Goal: Transaction & Acquisition: Purchase product/service

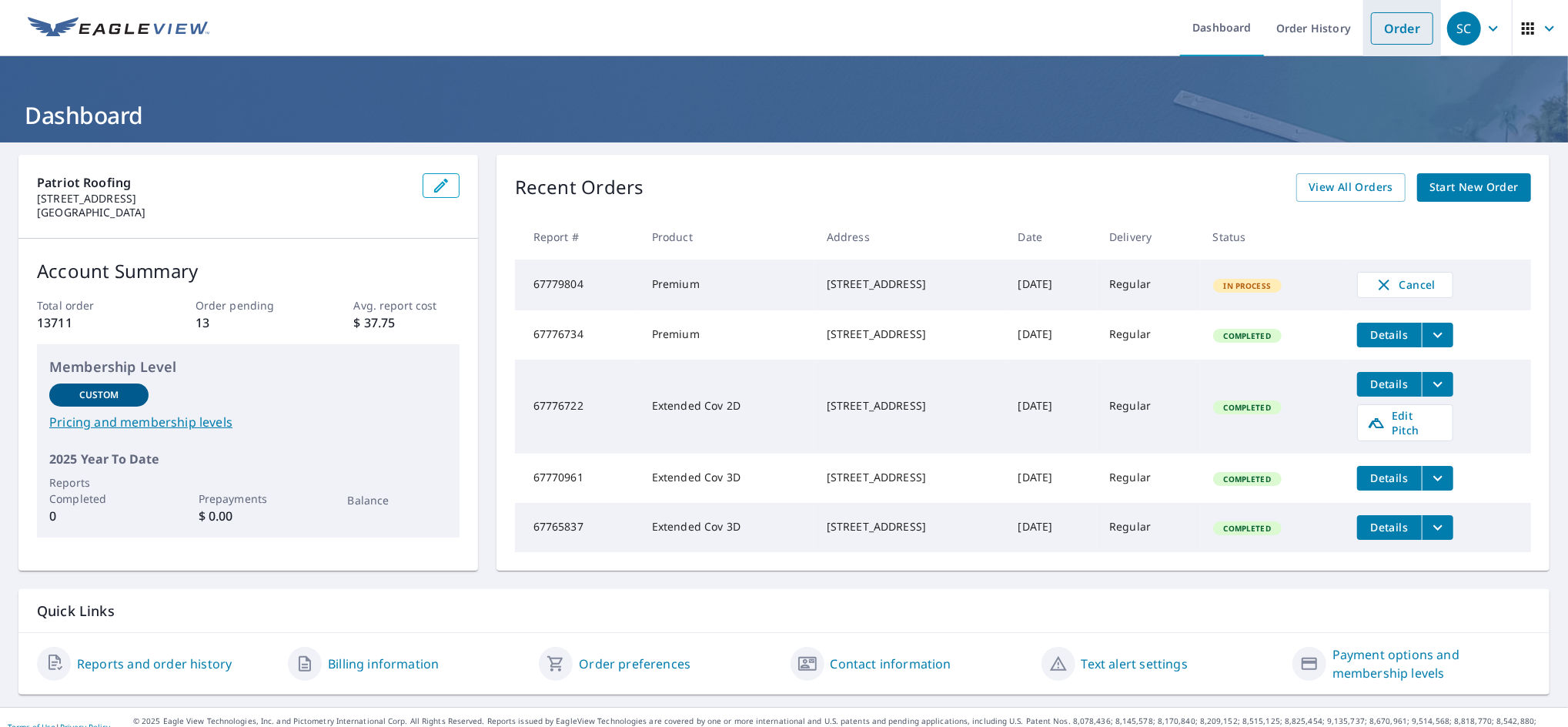
click at [1372, 38] on link "Order" at bounding box center [1401, 29] width 62 height 32
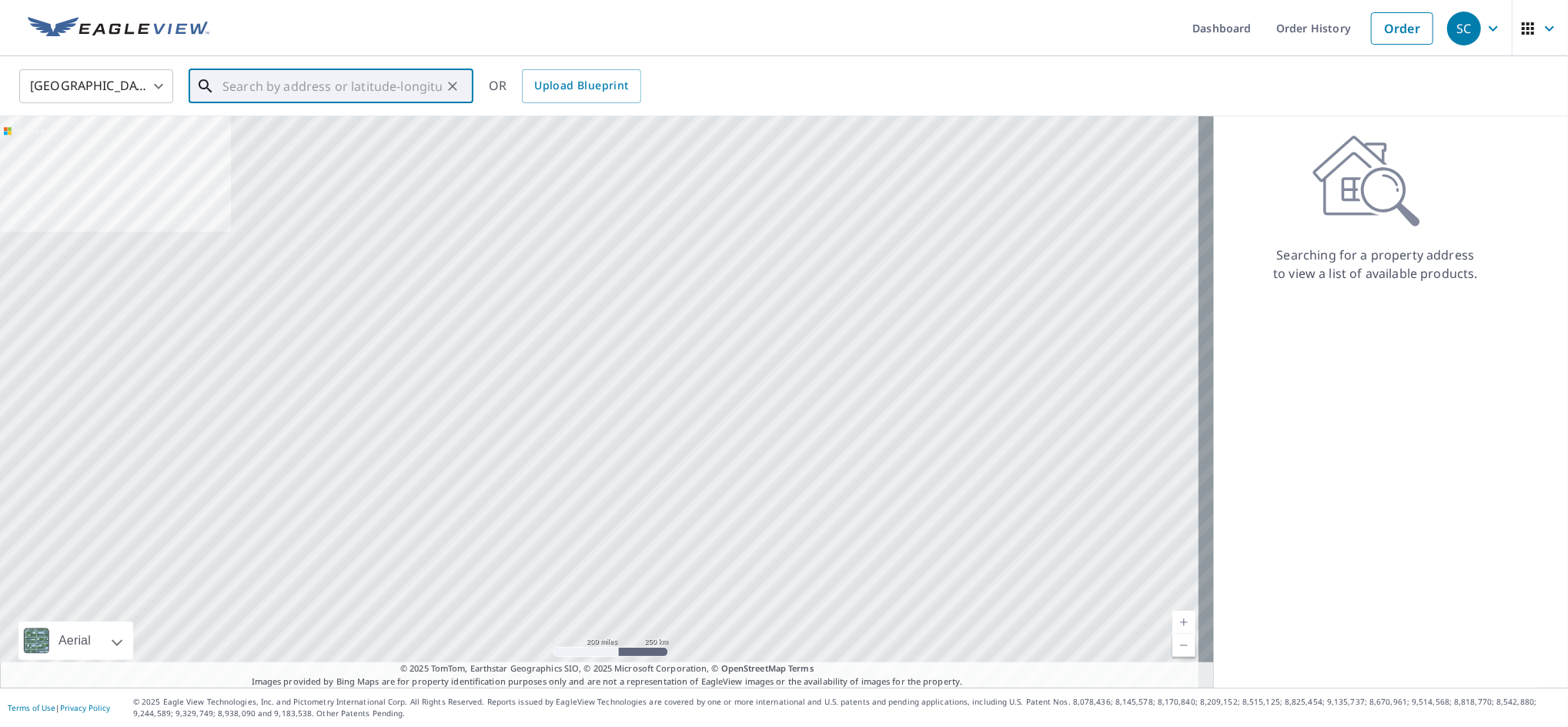
click at [322, 81] on input "text" at bounding box center [332, 86] width 219 height 43
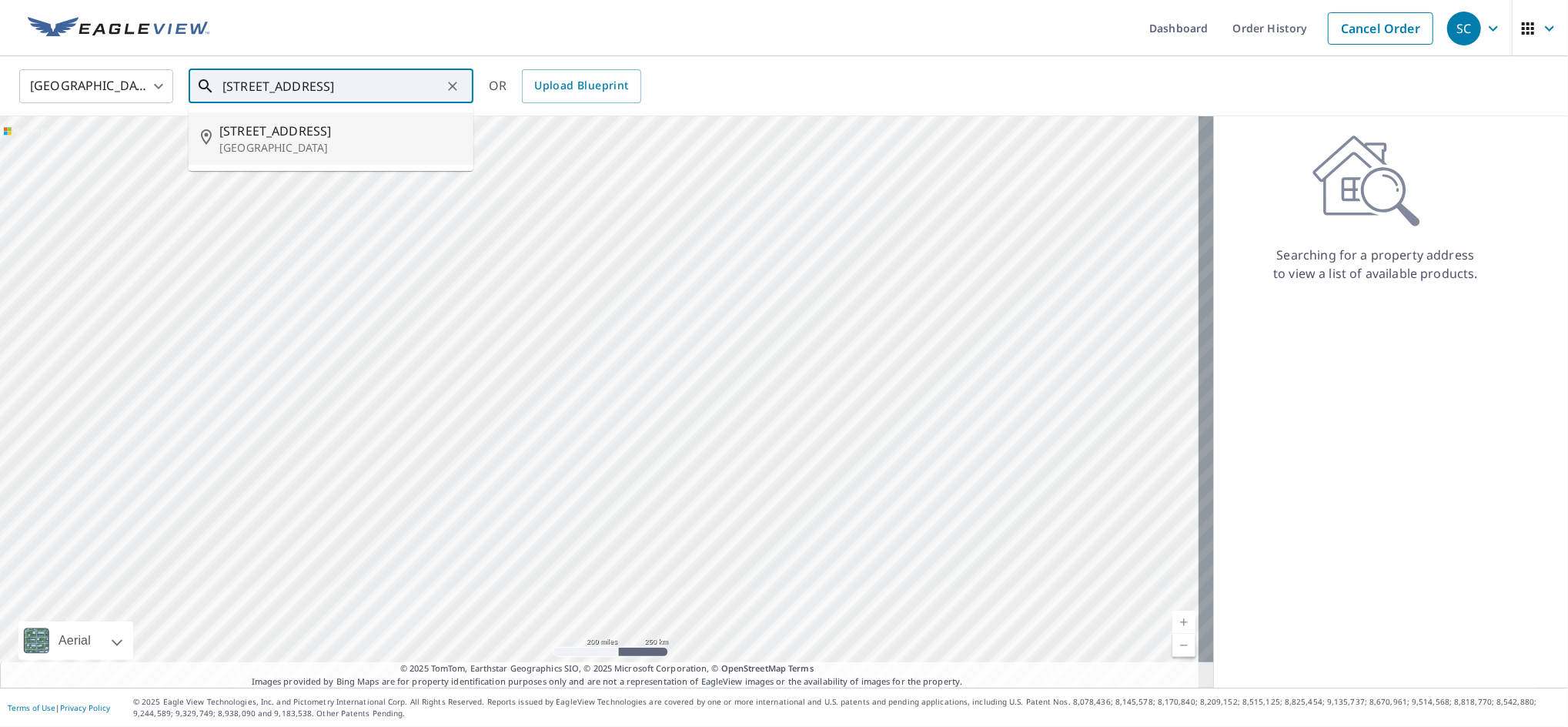
click at [298, 136] on span "[STREET_ADDRESS]" at bounding box center [339, 131] width 241 height 19
type input "[STREET_ADDRESS]"
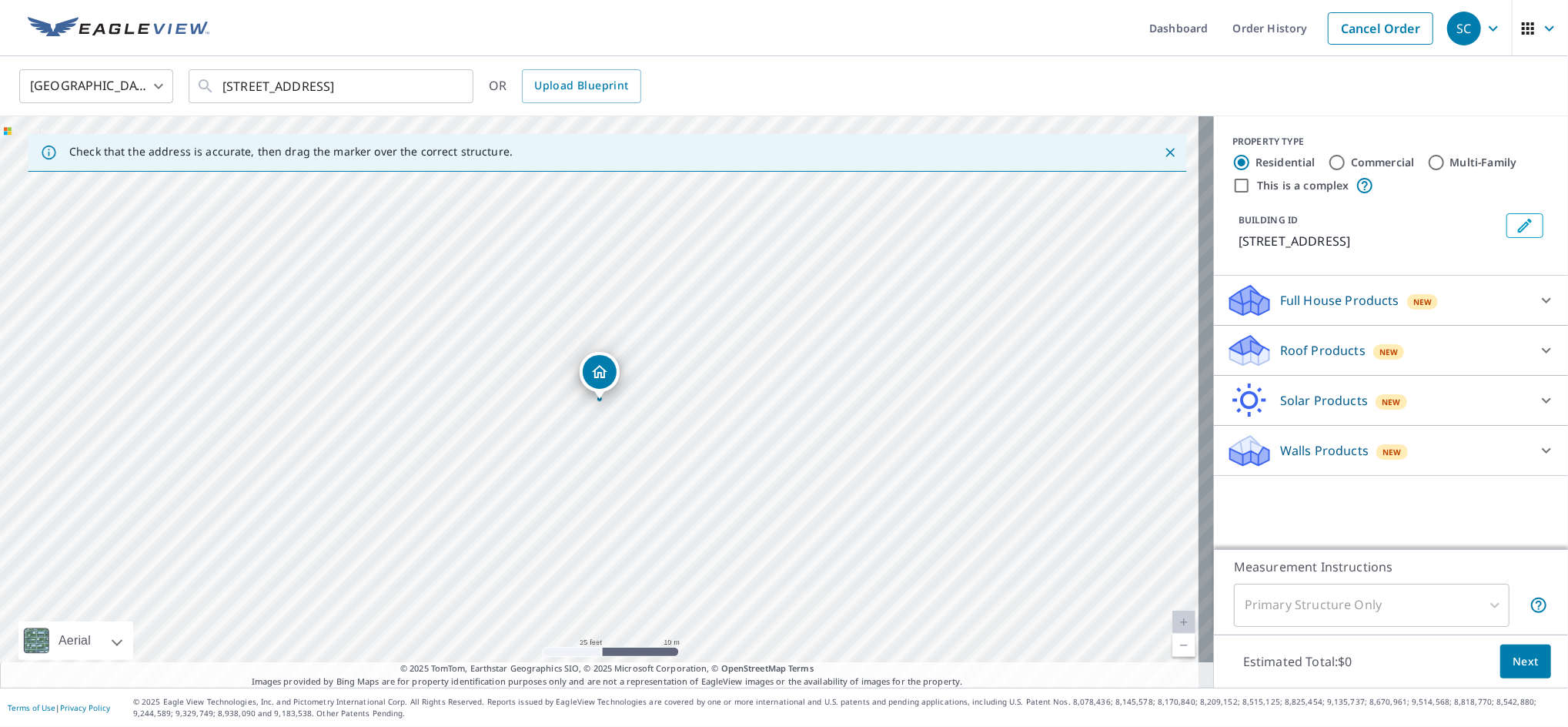
click at [477, 377] on div "[STREET_ADDRESS]" at bounding box center [607, 402] width 1214 height 571
click at [1232, 181] on input "This is a complex" at bounding box center [1242, 186] width 19 height 19
checkbox input "true"
radio input "false"
radio input "true"
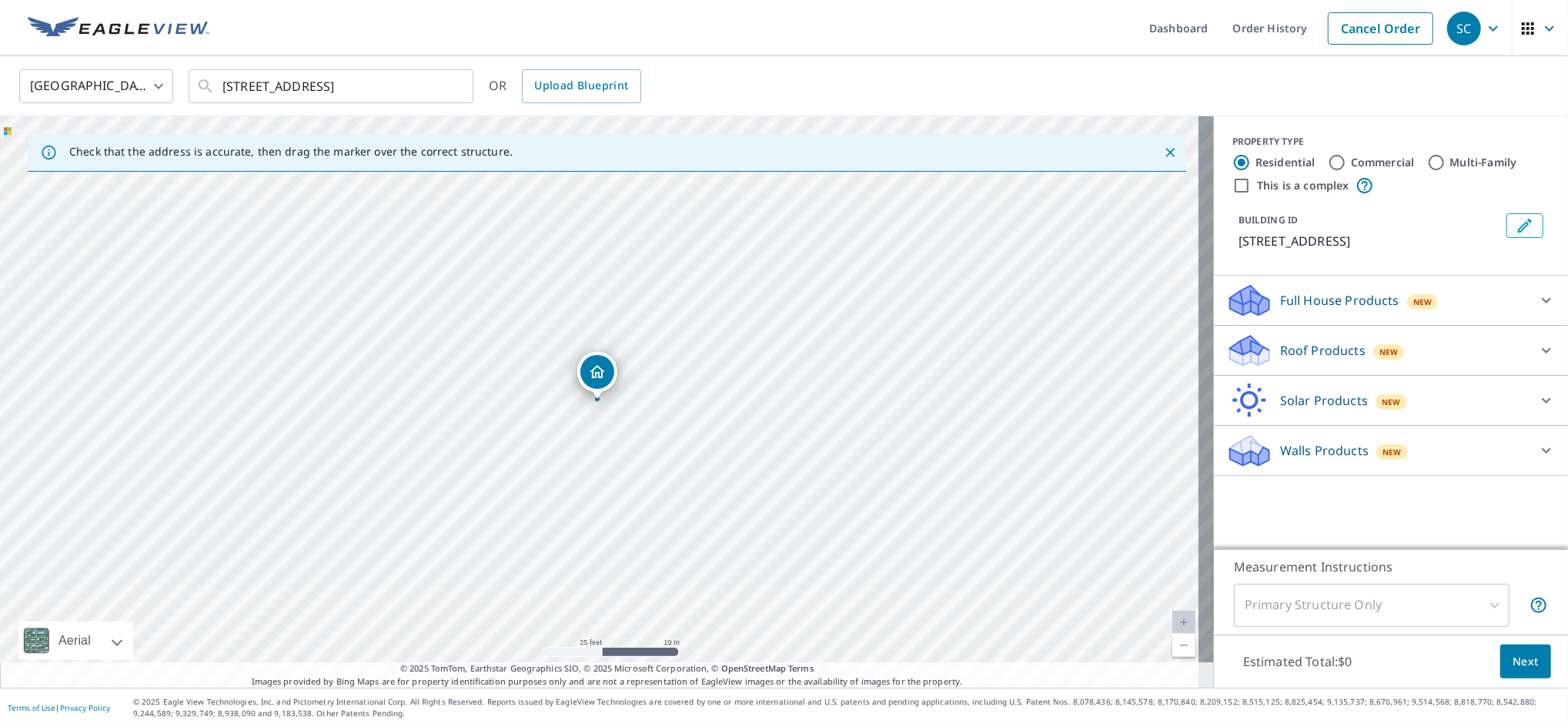
type input "4"
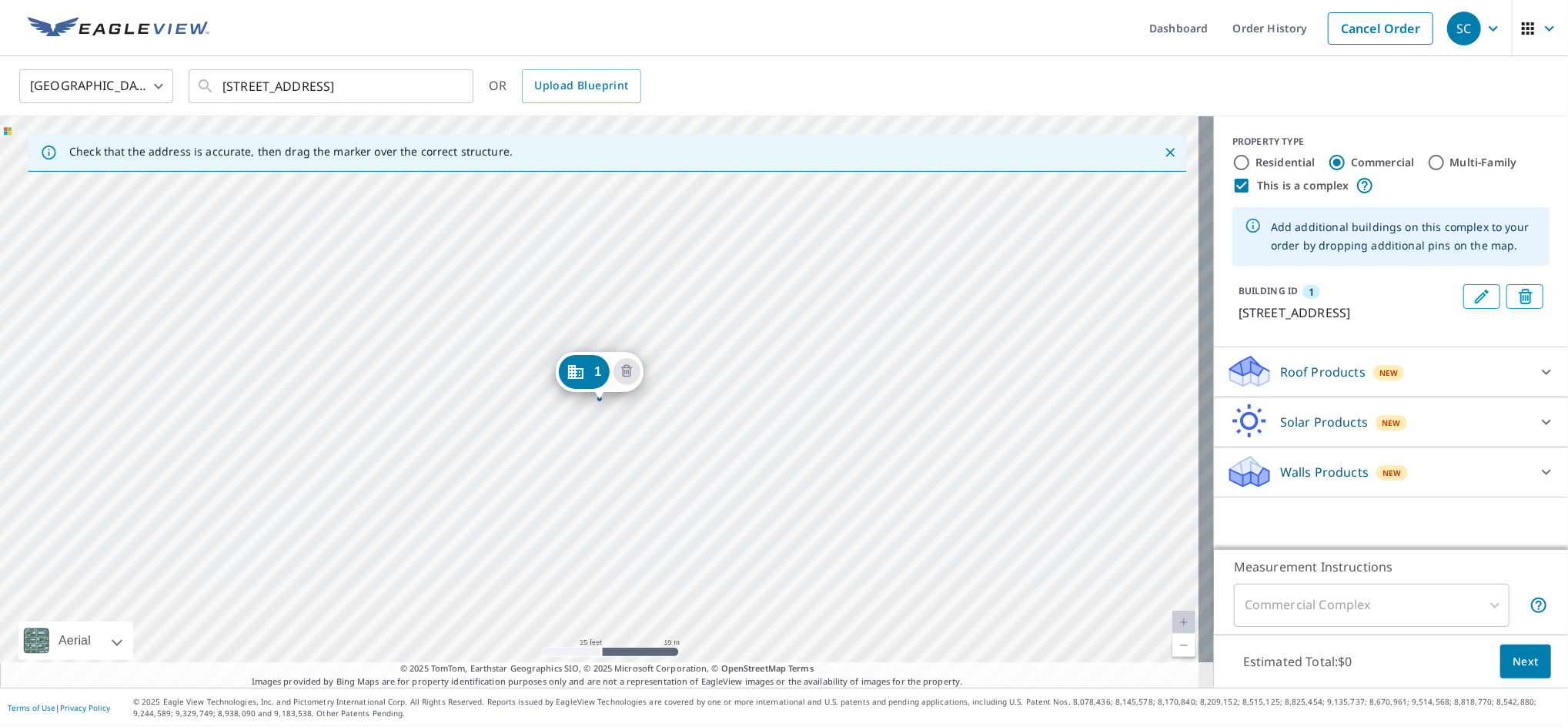
click at [1232, 163] on input "Residential" at bounding box center [1242, 163] width 19 height 19
radio input "true"
type input "1"
click at [1280, 431] on p "Roof Products" at bounding box center [1322, 422] width 86 height 19
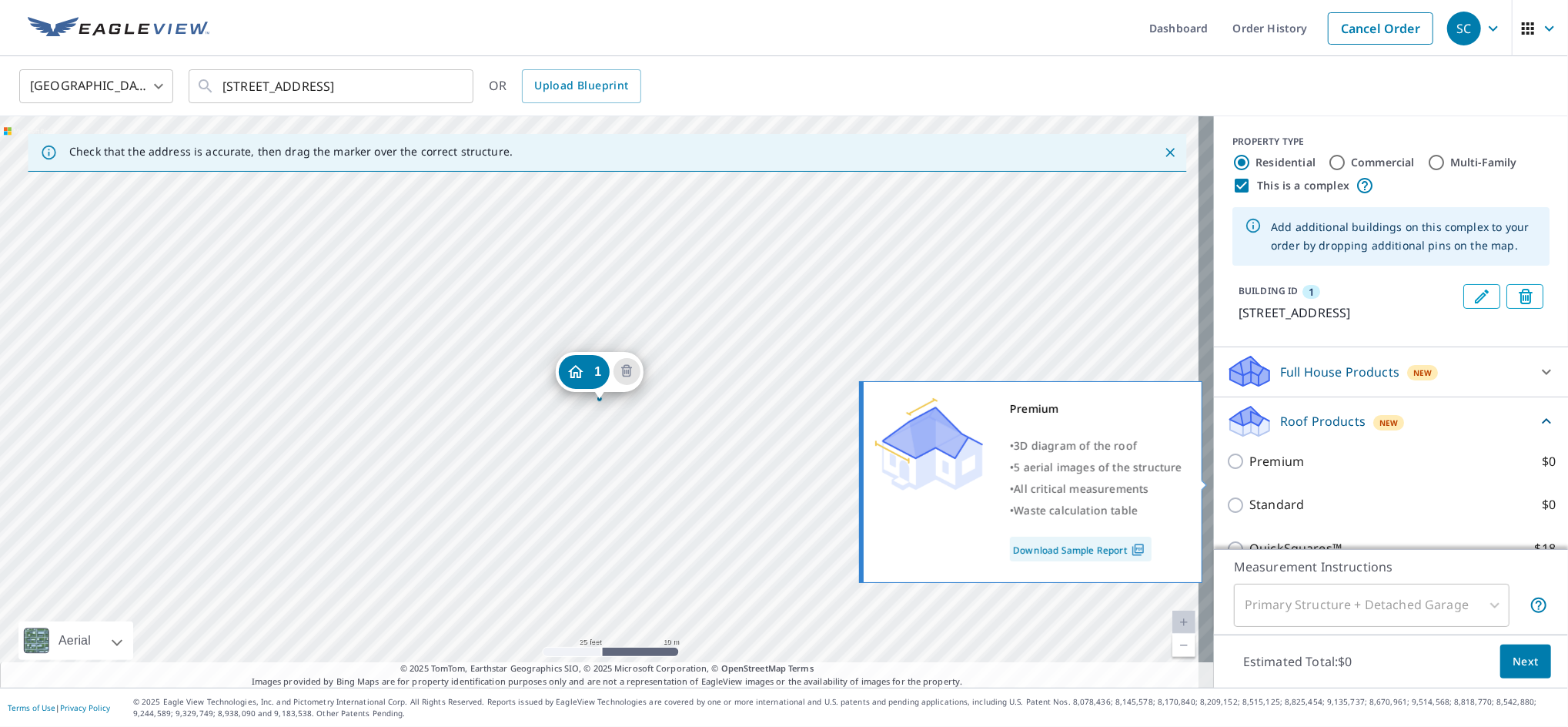
click at [1268, 472] on p "Premium" at bounding box center [1276, 462] width 55 height 19
click at [1249, 471] on input "Premium $0" at bounding box center [1238, 462] width 23 height 19
checkbox input "true"
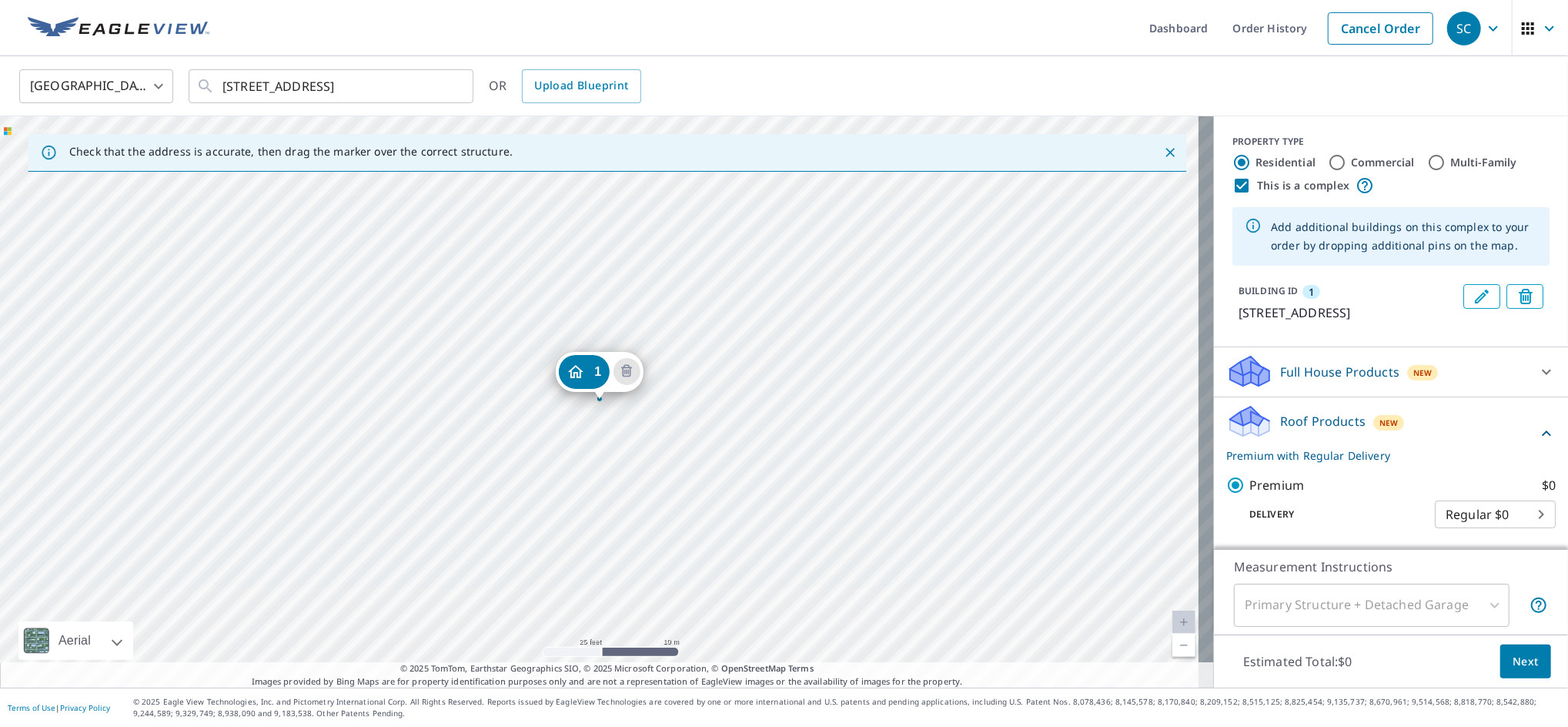
click at [481, 379] on div "1 [STREET_ADDRESS]" at bounding box center [607, 402] width 1214 height 571
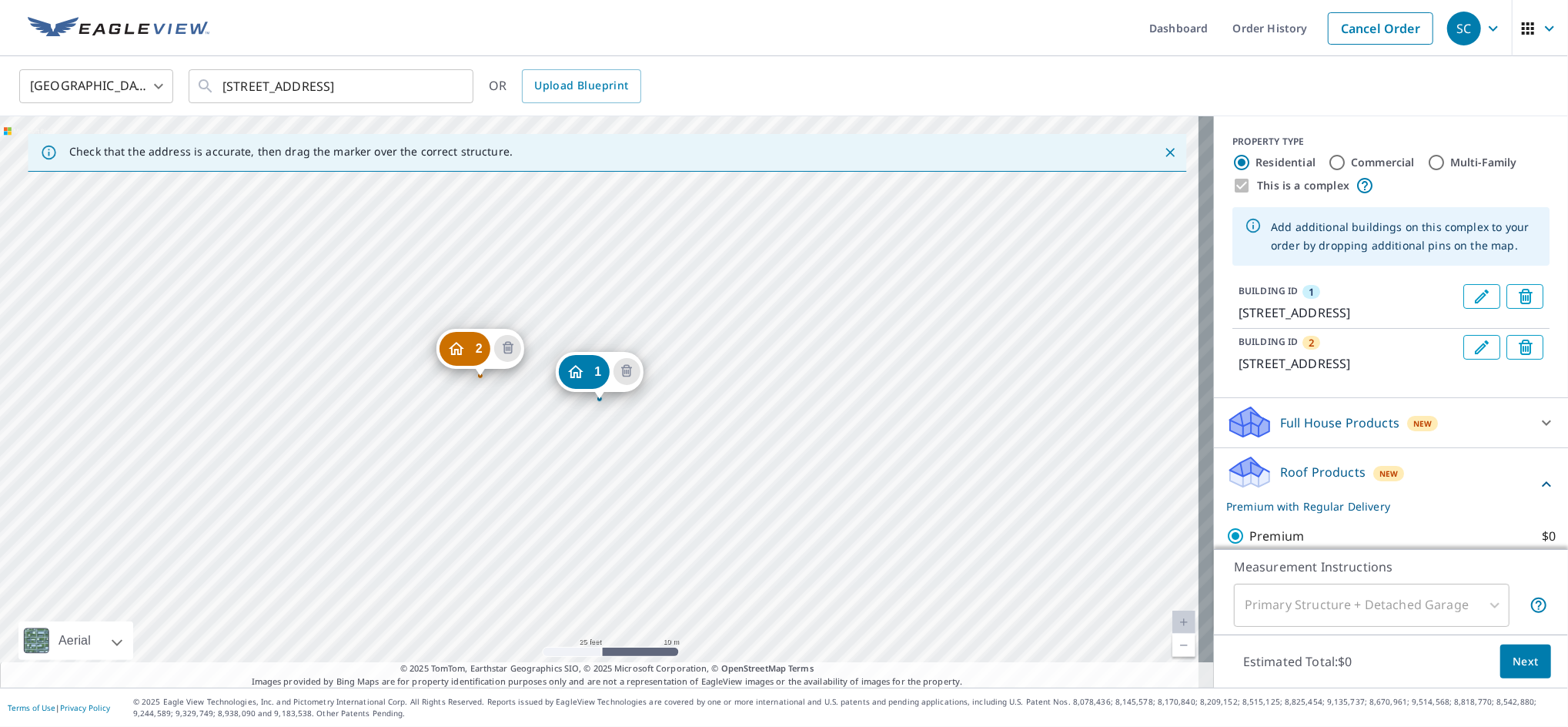
click at [279, 479] on div "2 [STREET_ADDRESS] [STREET_ADDRESS]" at bounding box center [607, 402] width 1214 height 571
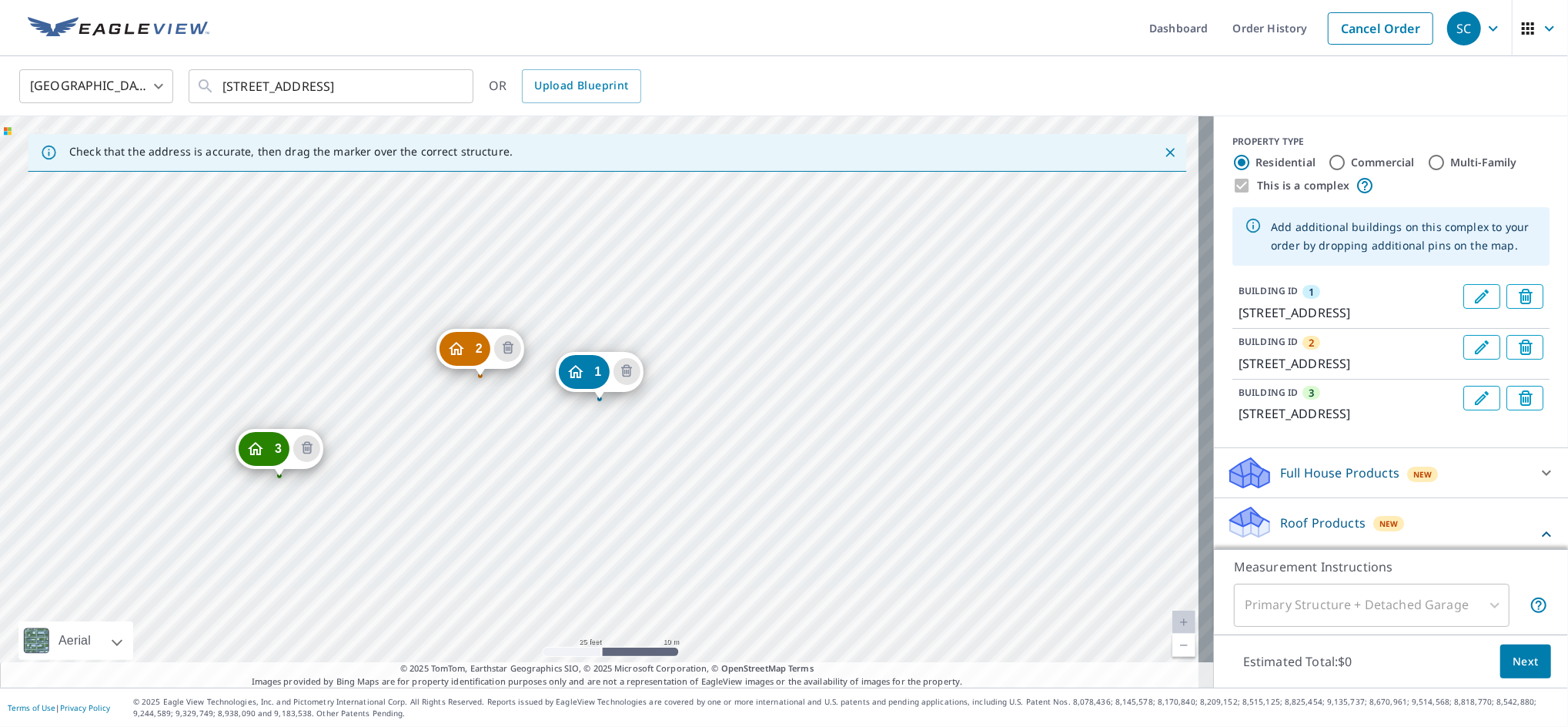
click at [411, 197] on div "2 [STREET_ADDRESS] [STREET_ADDRESS] 1 [STREET_ADDRESS]" at bounding box center [607, 402] width 1214 height 571
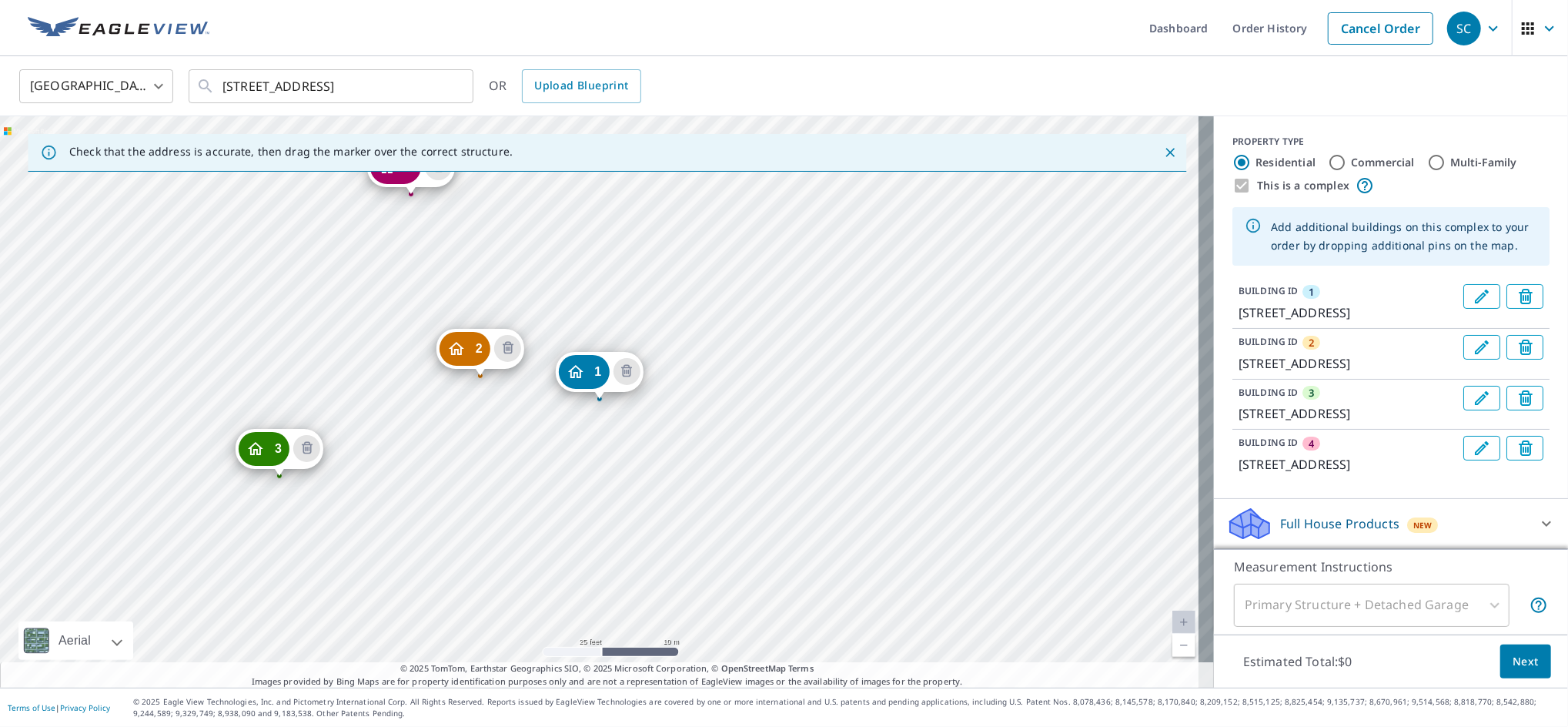
click at [510, 350] on icon "Delete building 2" at bounding box center [507, 348] width 5 height 5
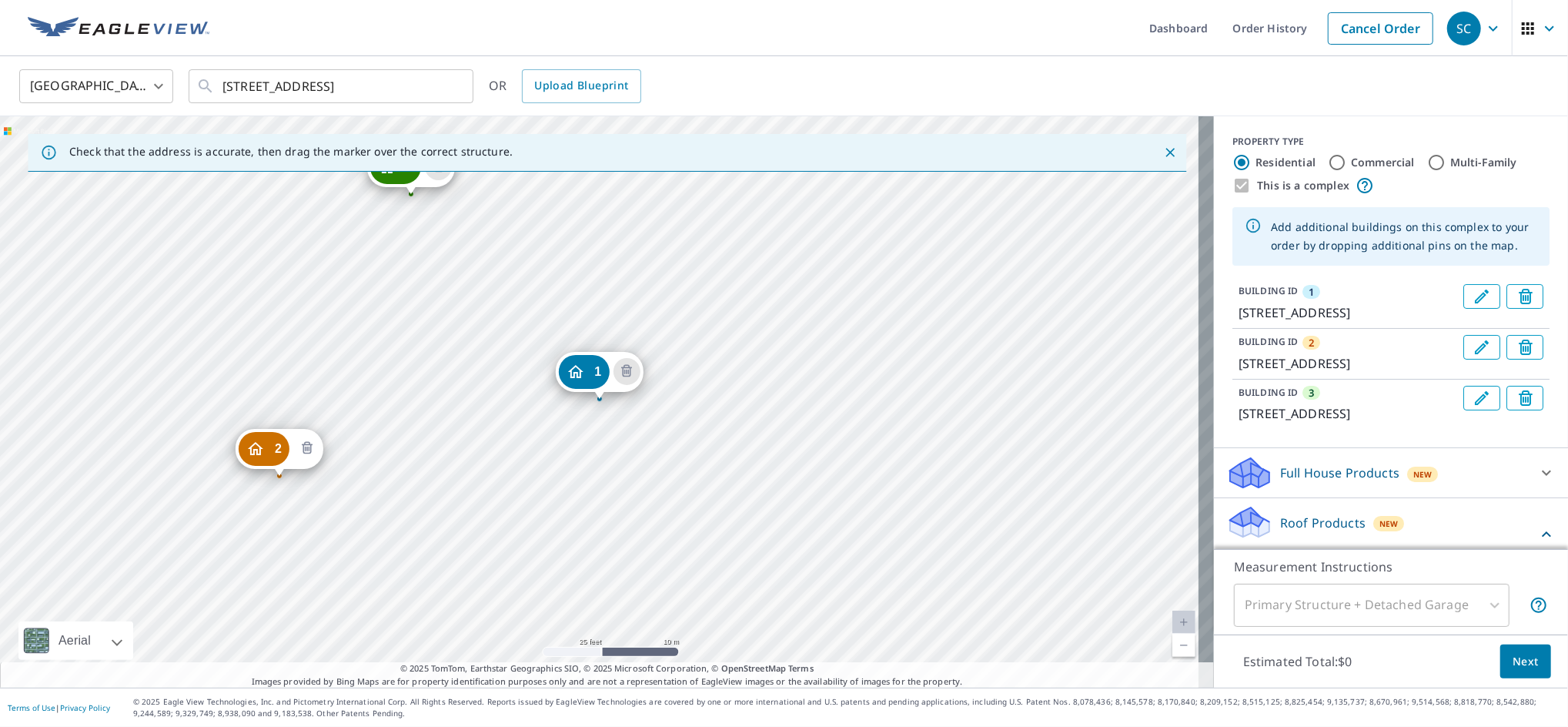
click at [299, 453] on icon "Delete building 2" at bounding box center [307, 449] width 19 height 19
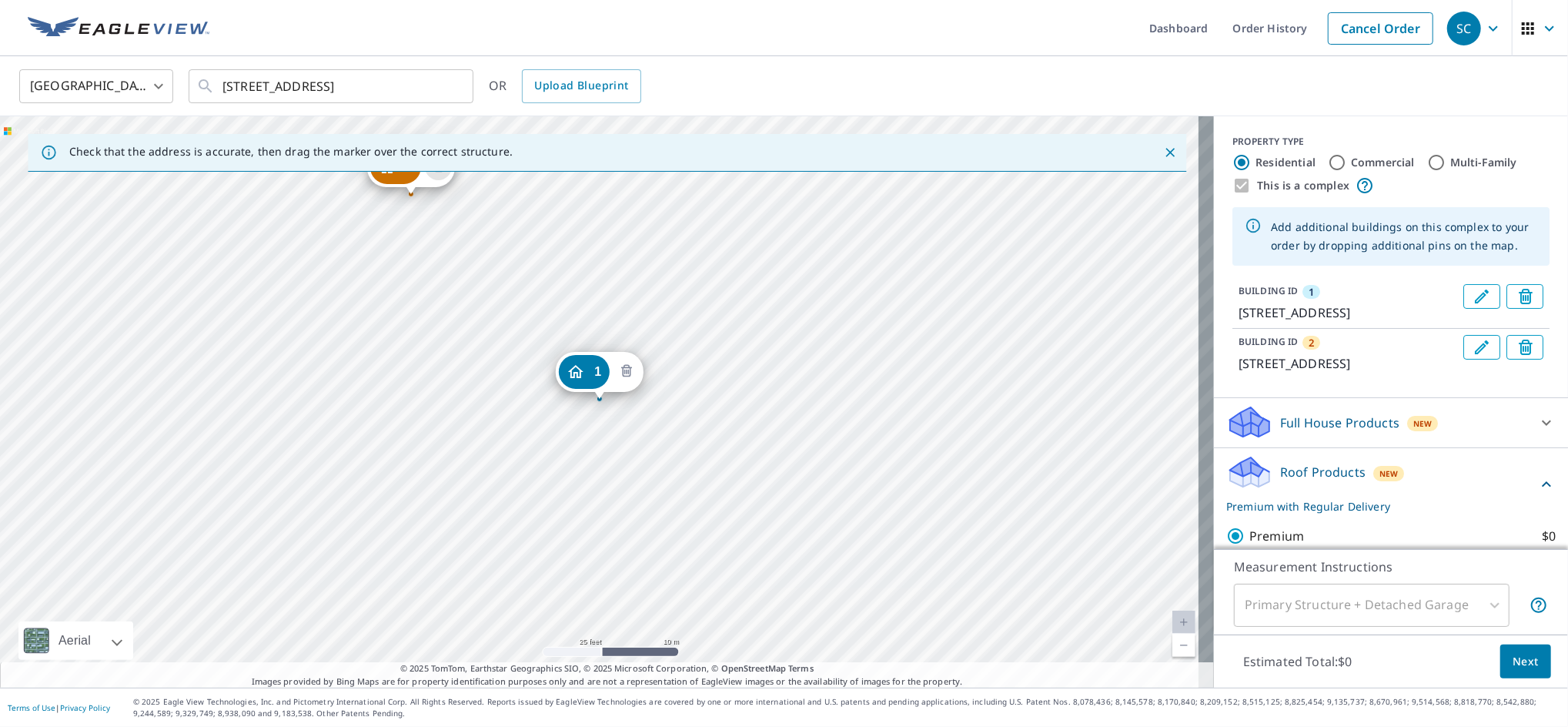
click at [625, 372] on icon "Delete building 1" at bounding box center [626, 372] width 19 height 19
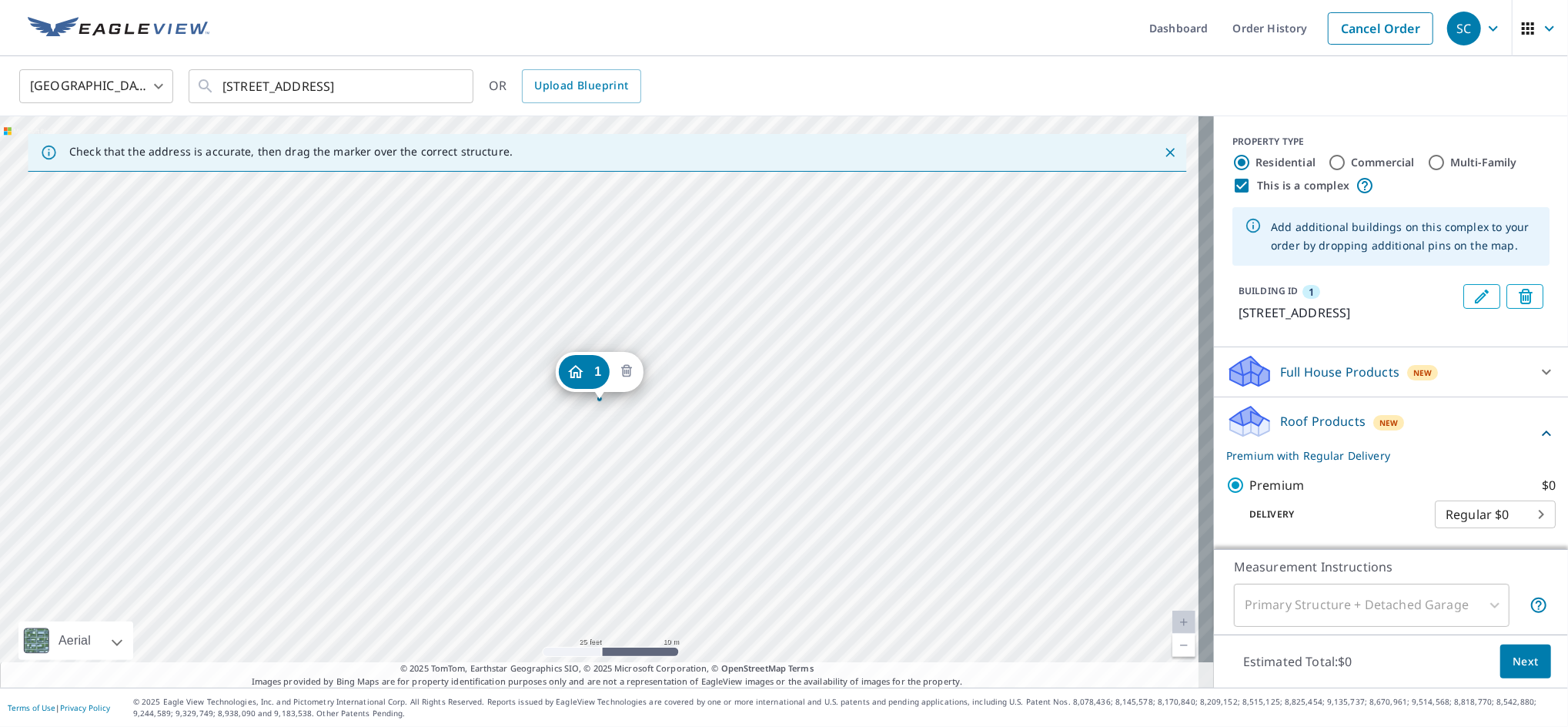
click at [630, 371] on icon "Delete building 1" at bounding box center [626, 370] width 11 height 12
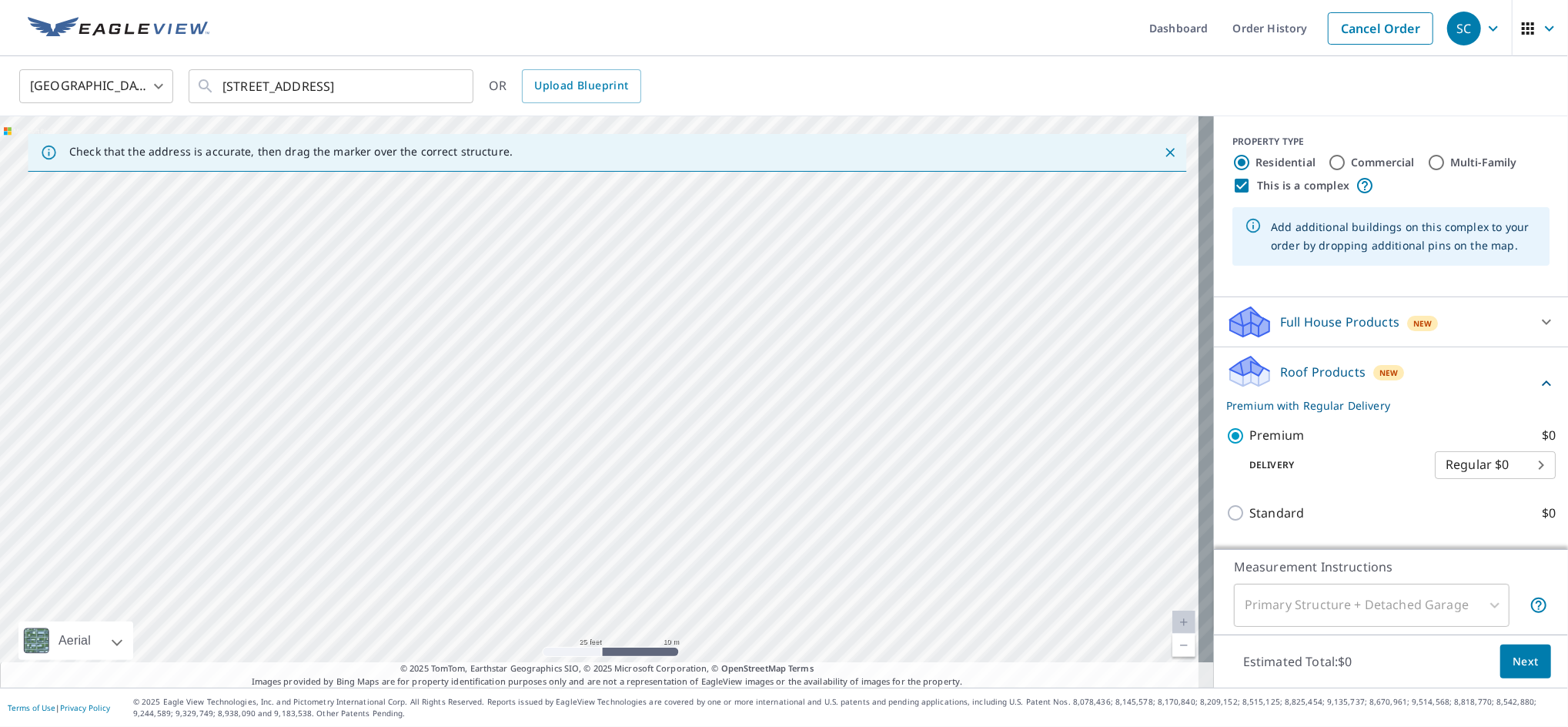
click at [473, 375] on div at bounding box center [607, 402] width 1214 height 571
type input "[STREET_ADDRESS]"
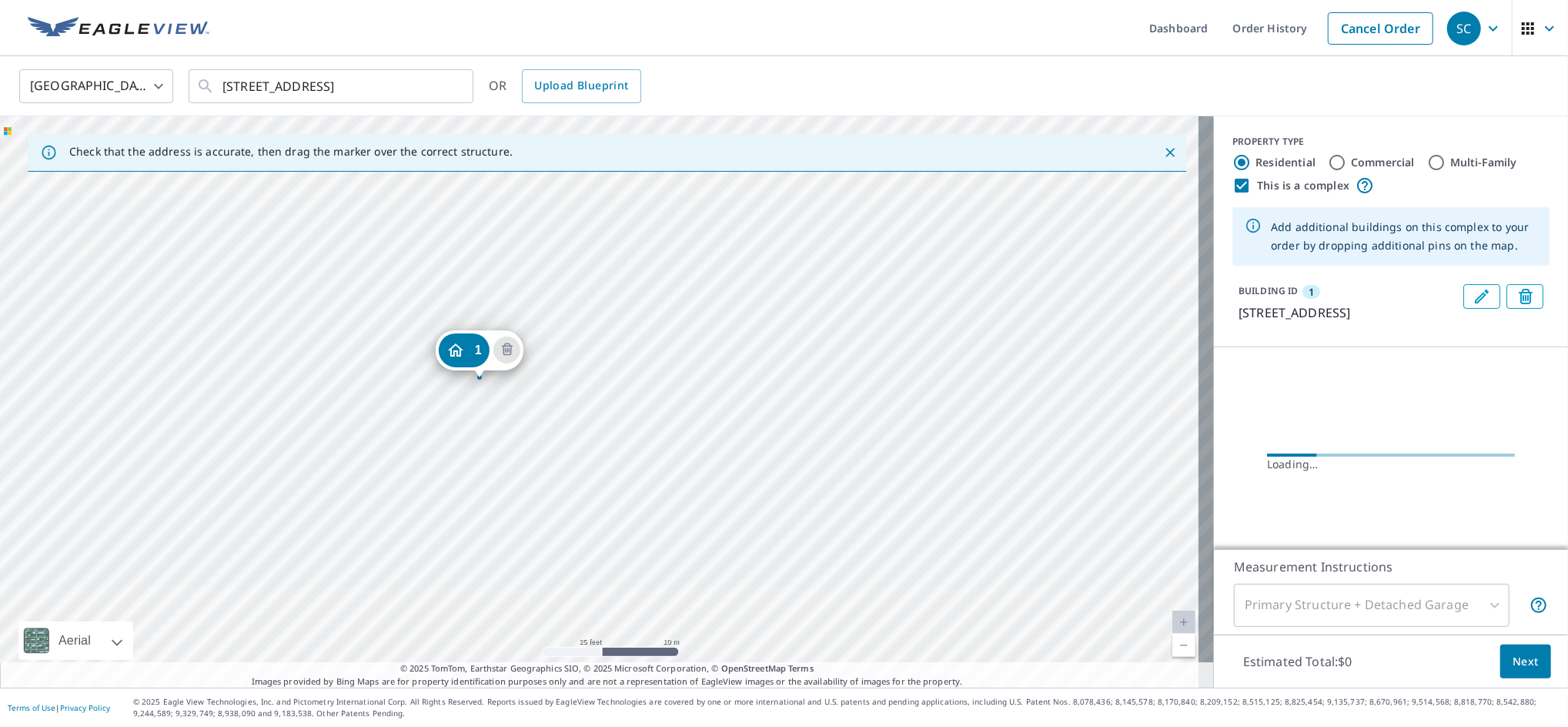
drag, startPoint x: 596, startPoint y: 371, endPoint x: 477, endPoint y: 350, distance: 120.8
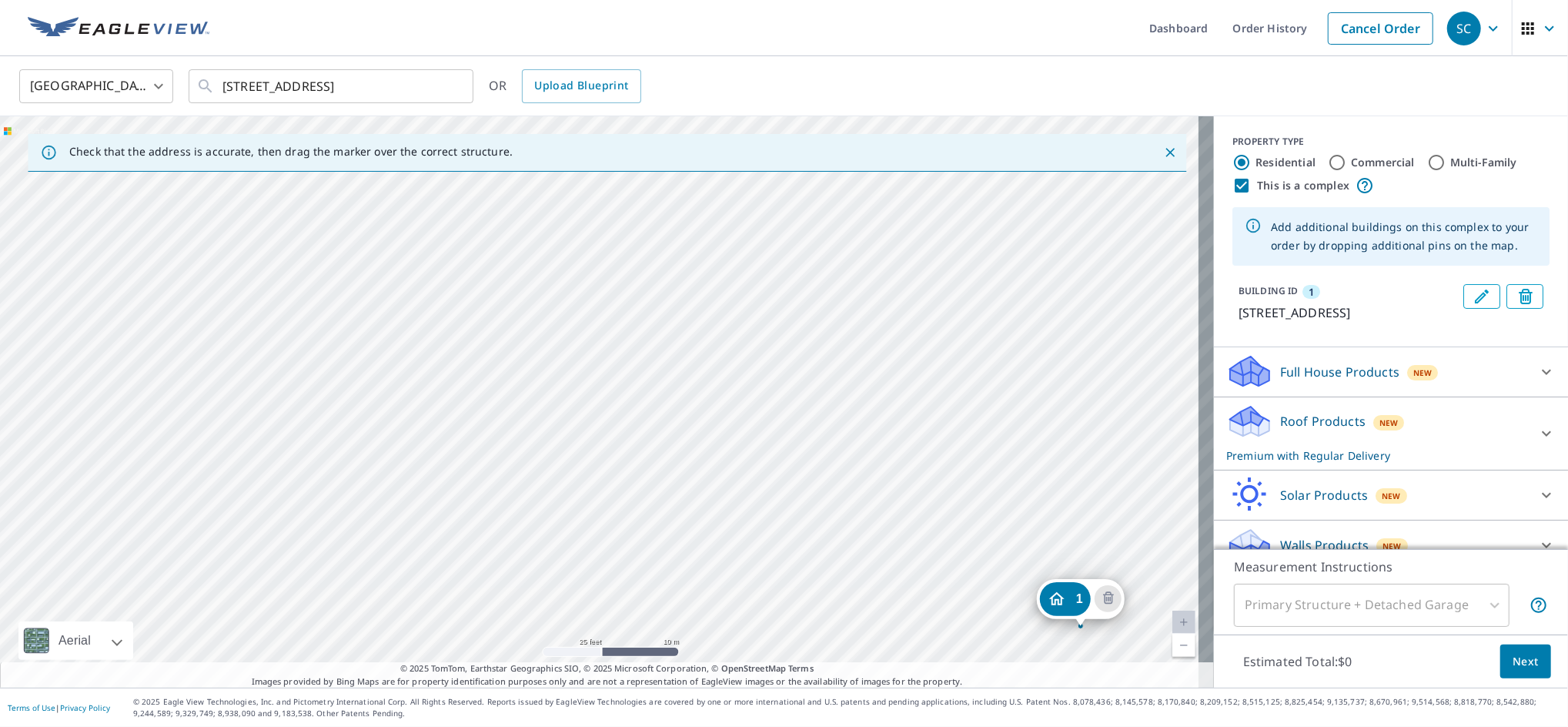
drag, startPoint x: 579, startPoint y: 371, endPoint x: 1059, endPoint y: 600, distance: 531.8
drag, startPoint x: 730, startPoint y: 415, endPoint x: 730, endPoint y: 428, distance: 13.0
click at [1232, 186] on input "This is a complex" at bounding box center [1242, 186] width 19 height 19
checkbox input "false"
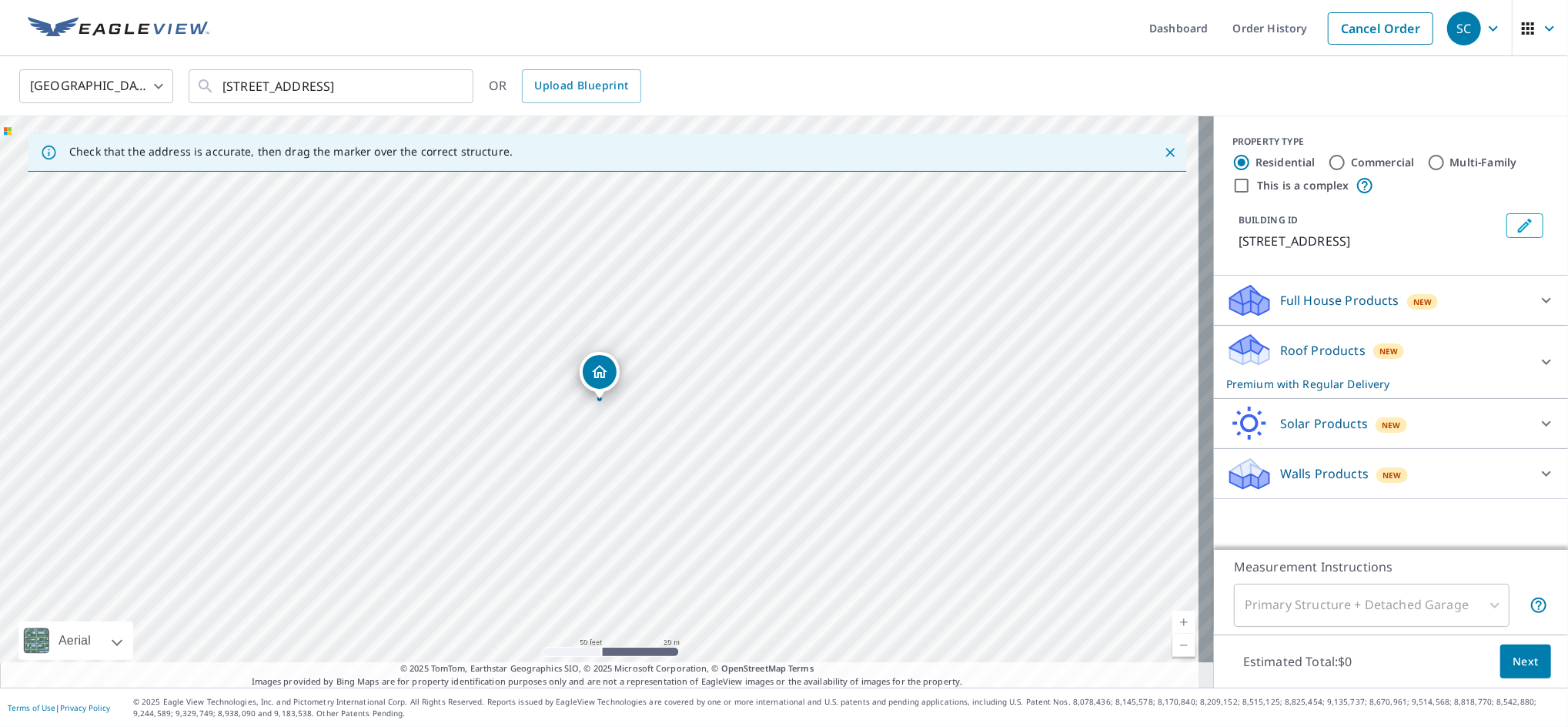
click at [1313, 360] on p "Roof Products" at bounding box center [1322, 350] width 86 height 19
click at [1518, 657] on span "Next" at bounding box center [1526, 661] width 26 height 19
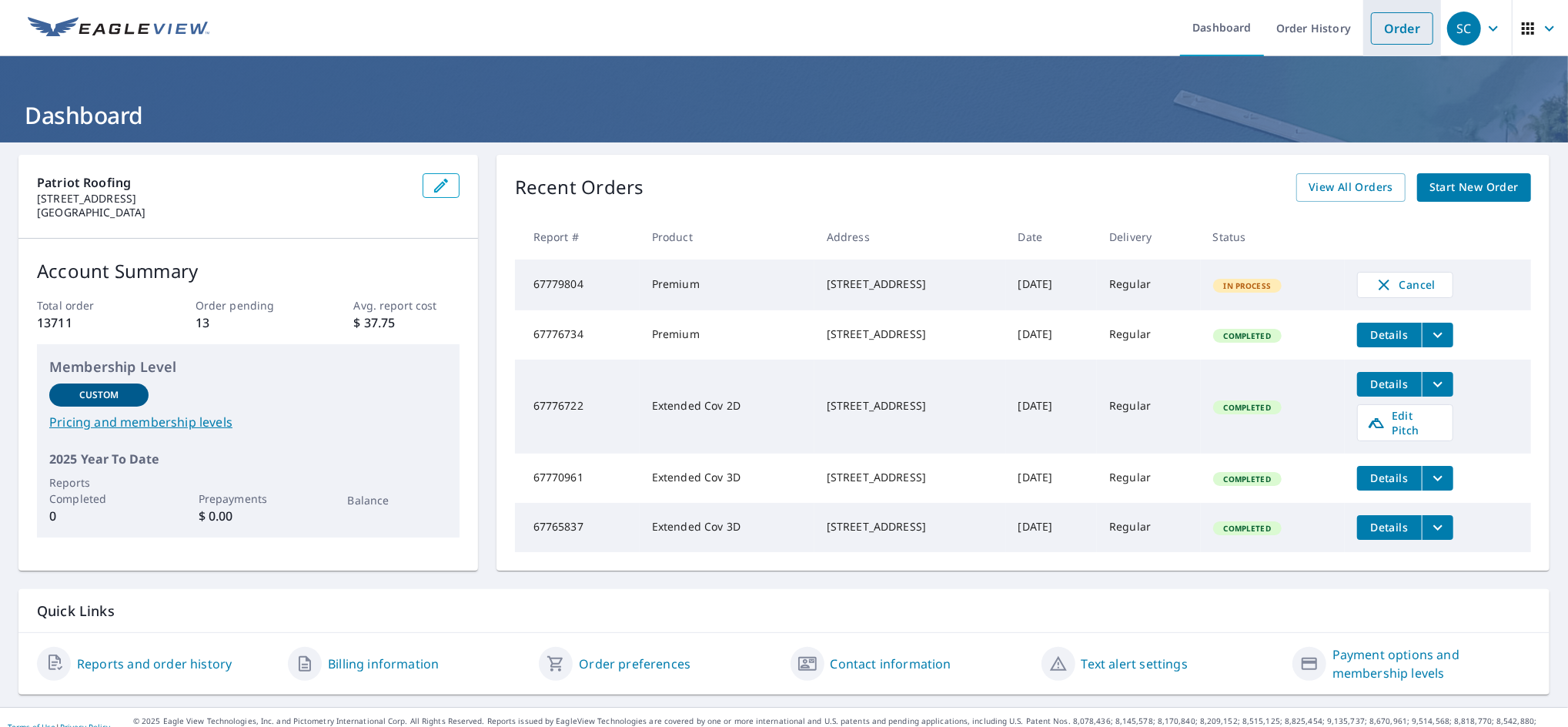
click at [1401, 18] on link "Order" at bounding box center [1401, 29] width 62 height 32
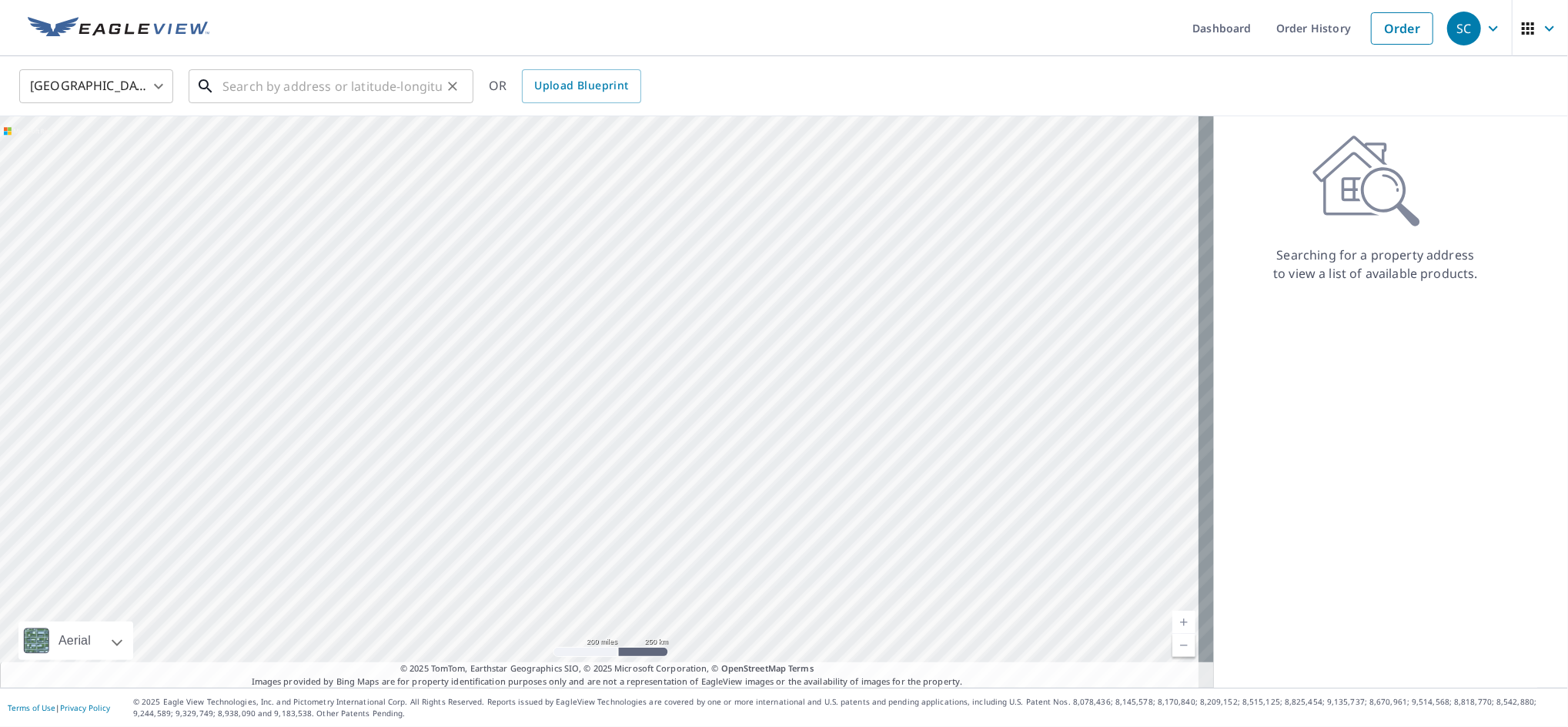
click at [303, 88] on input "text" at bounding box center [332, 86] width 219 height 43
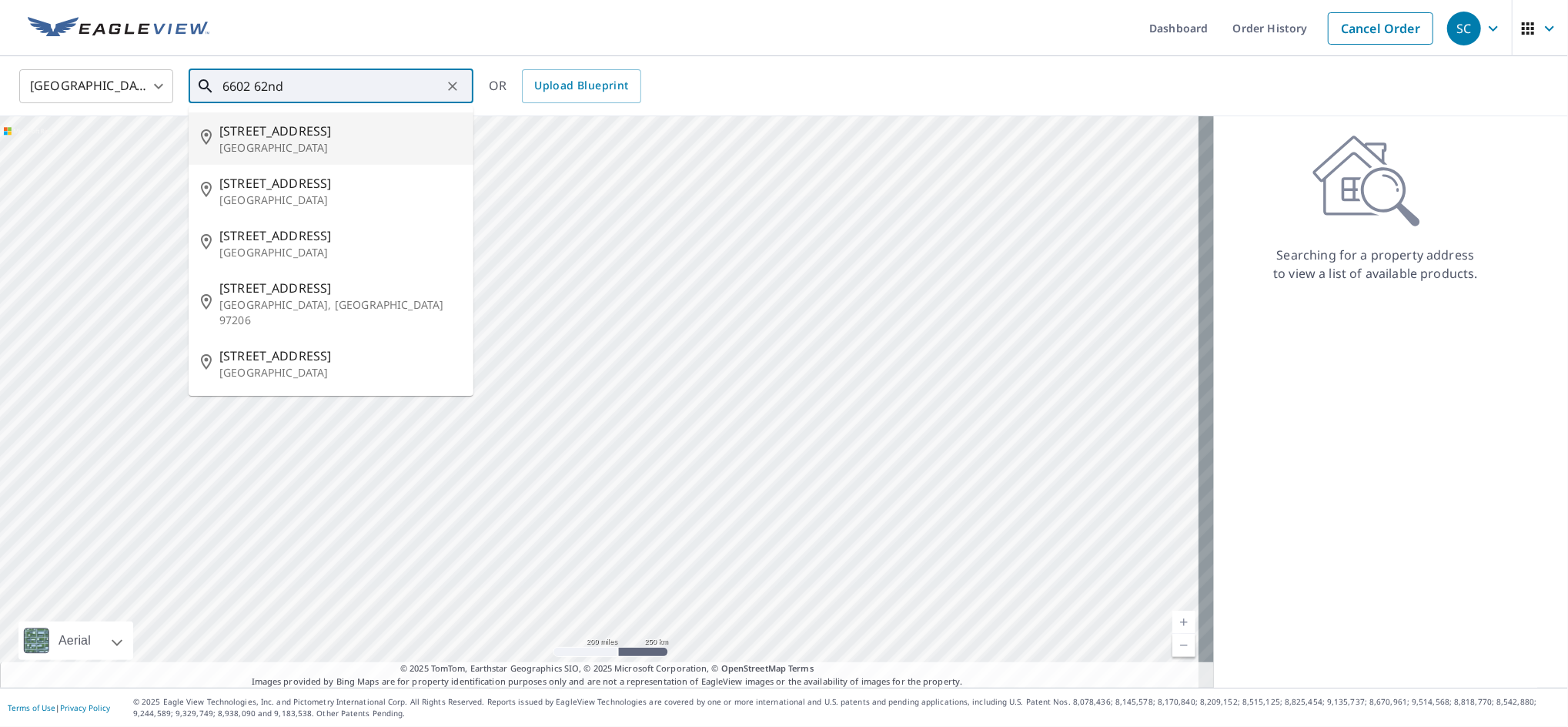
click at [288, 139] on span "6602 62nd Avenue Ct NW" at bounding box center [339, 131] width 241 height 19
type input "6602 62nd Avenue Ct NW Gig Harbor, WA 98335"
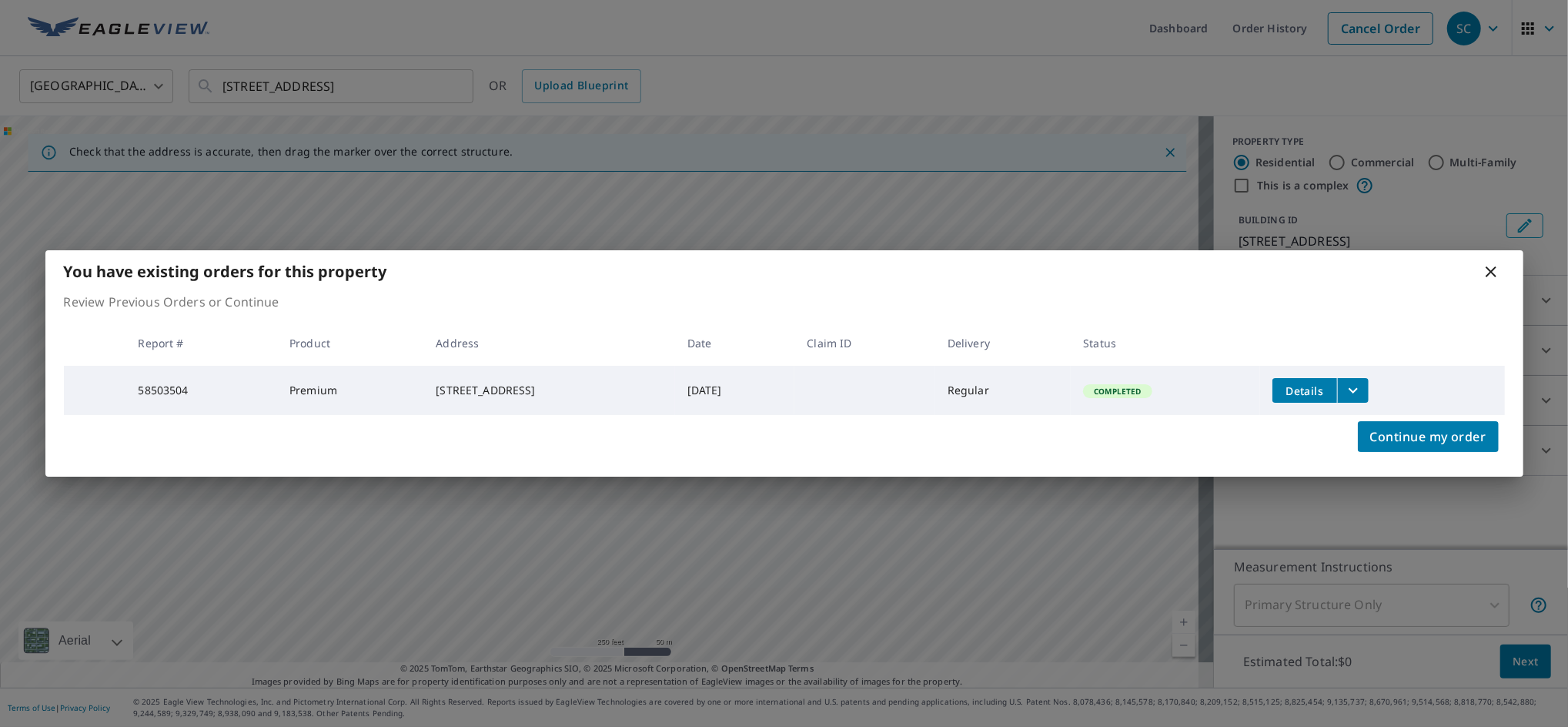
click at [1362, 381] on icon "filesDropdownBtn-58503504" at bounding box center [1353, 391] width 19 height 19
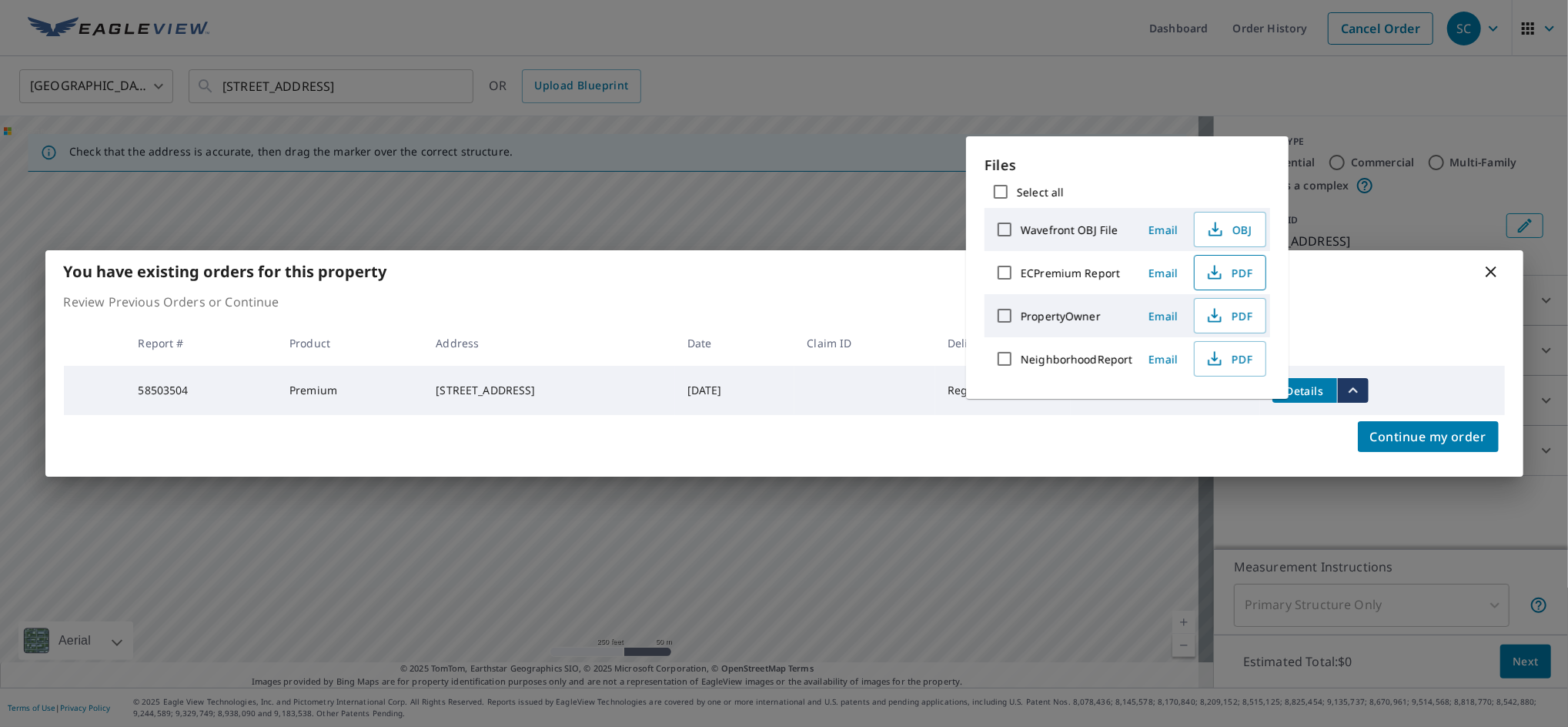
click at [1225, 271] on span "PDF" at bounding box center [1229, 272] width 49 height 19
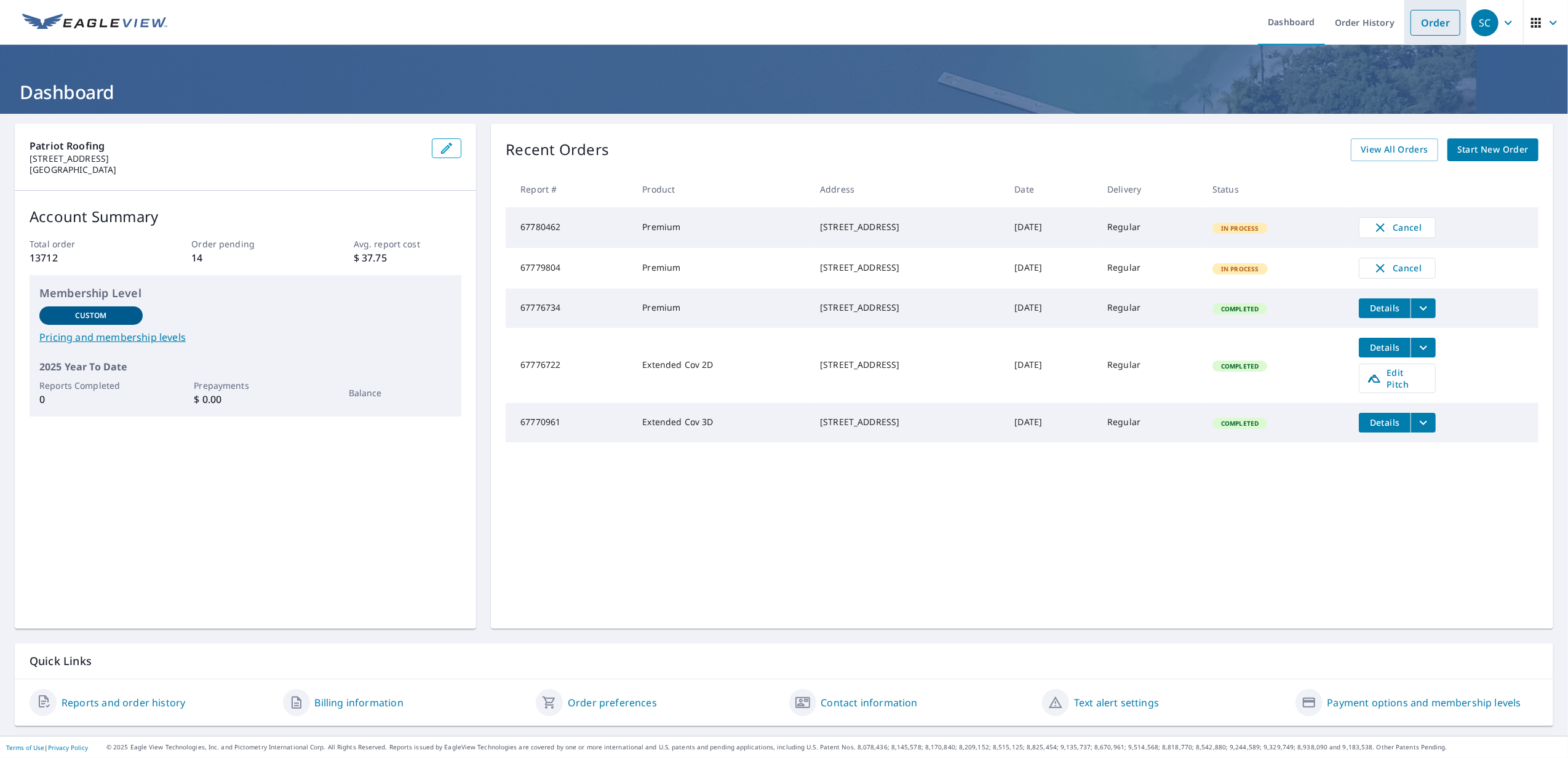
click at [1411, 15] on link "Order" at bounding box center [1435, 23] width 50 height 26
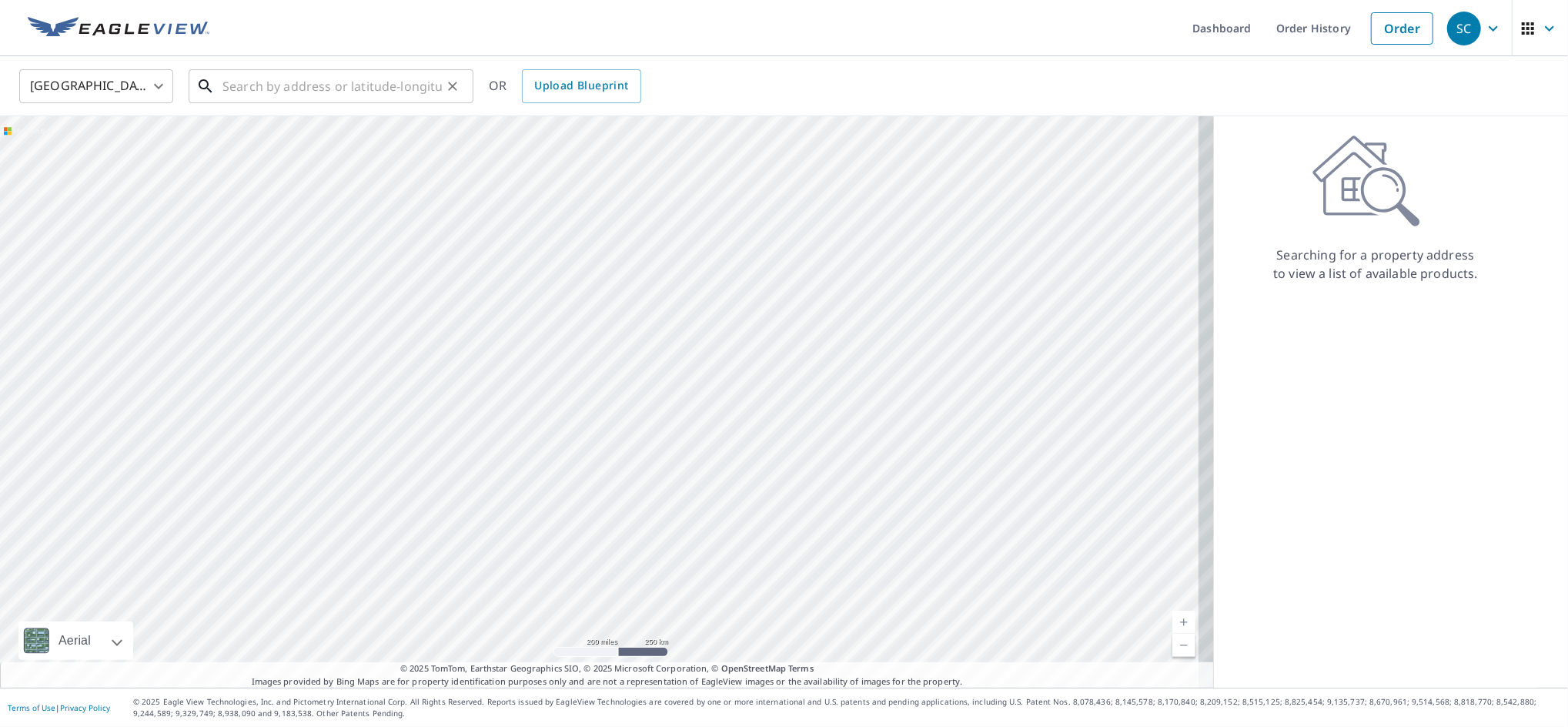
click at [352, 87] on input "text" at bounding box center [332, 86] width 219 height 43
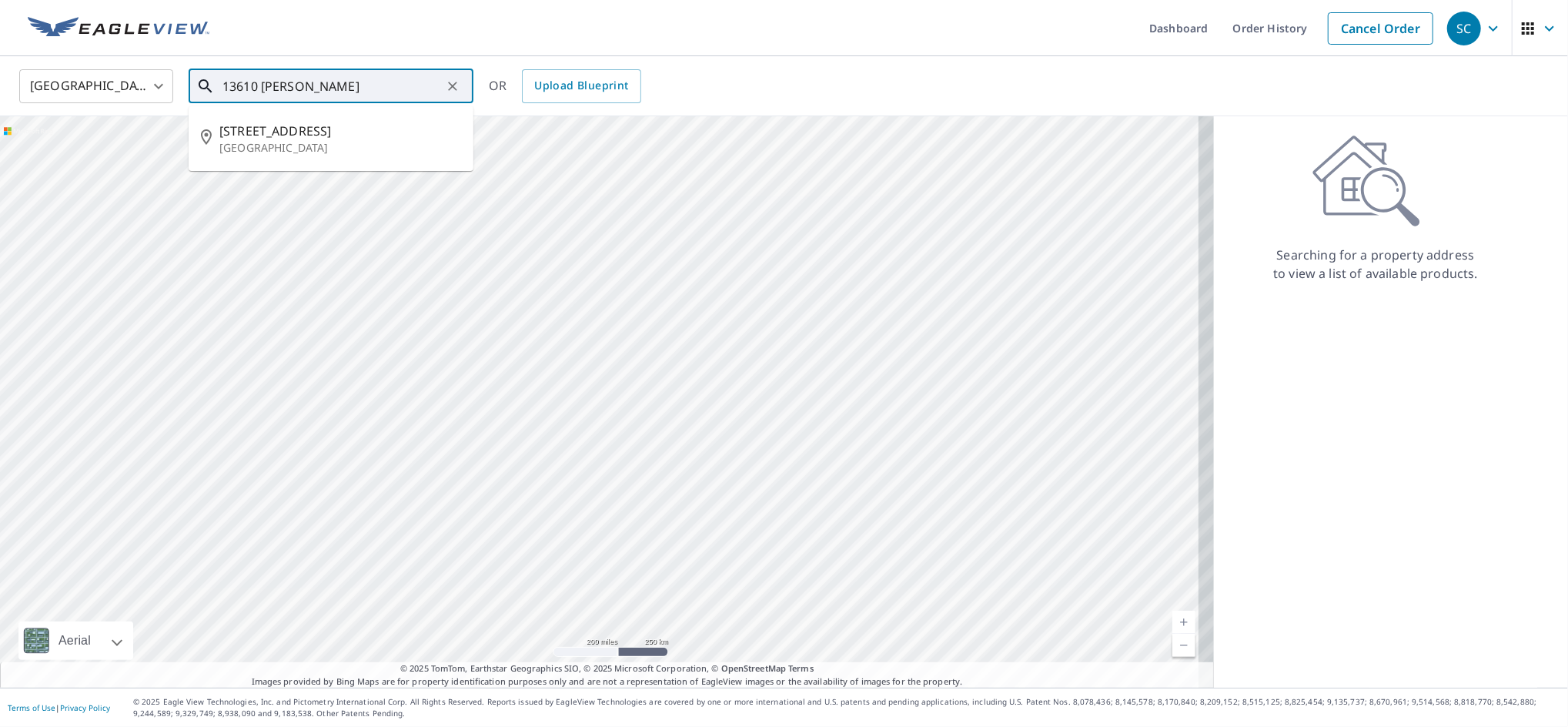
click at [297, 147] on p "[GEOGRAPHIC_DATA]" at bounding box center [339, 148] width 241 height 15
type input "[STREET_ADDRESS]"
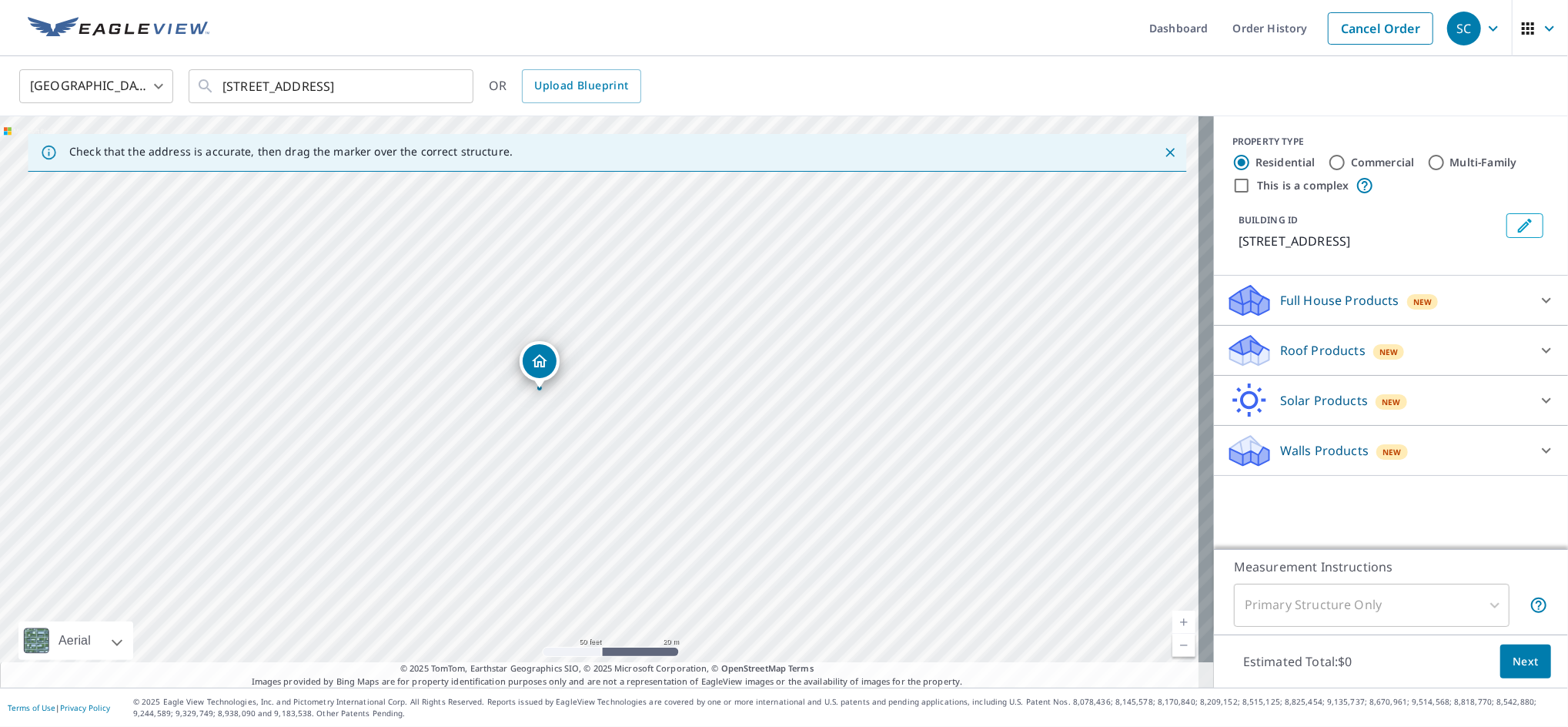
drag, startPoint x: 599, startPoint y: 368, endPoint x: 538, endPoint y: 357, distance: 62.0
click at [1286, 360] on p "Roof Products" at bounding box center [1322, 350] width 86 height 19
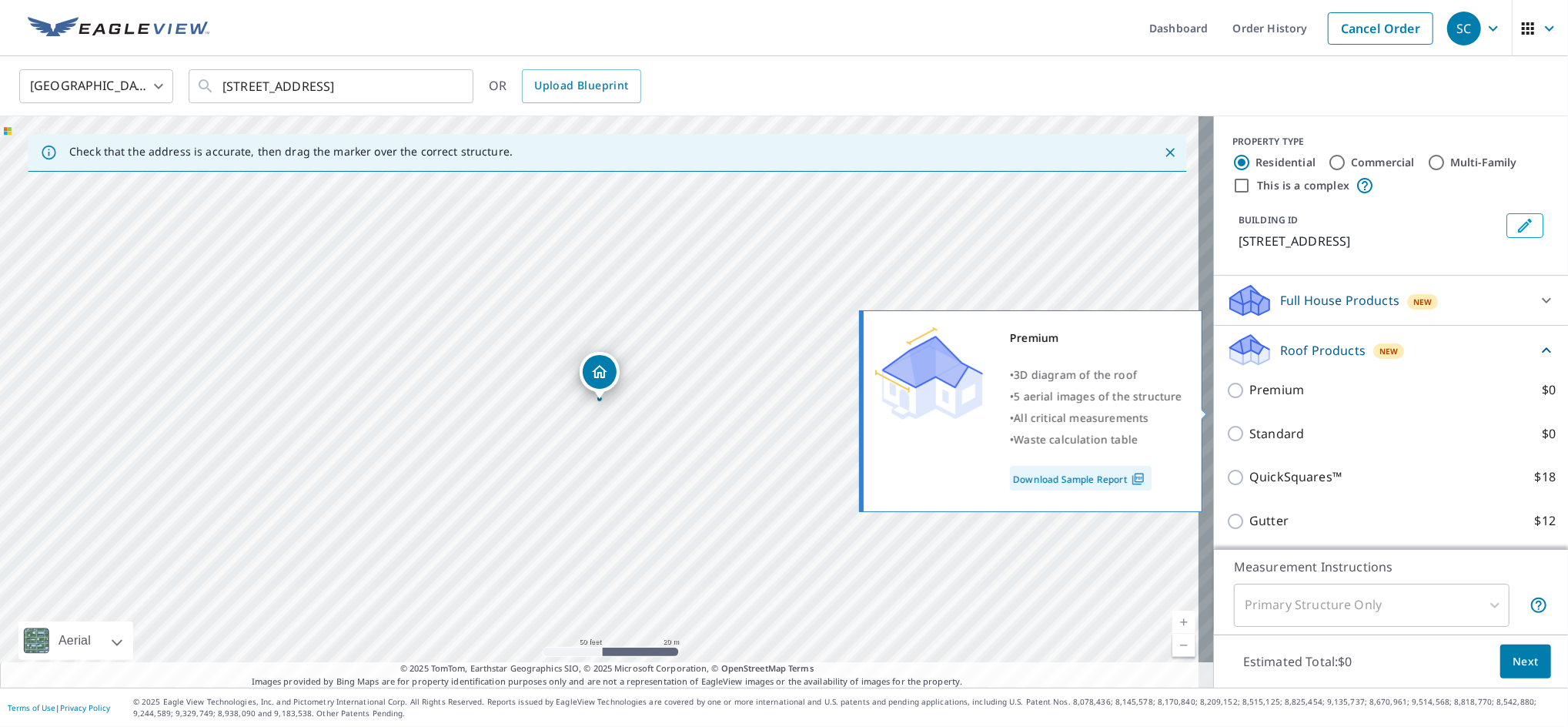
click at [1262, 400] on p "Premium" at bounding box center [1276, 390] width 55 height 19
click at [1249, 400] on input "Premium $0" at bounding box center [1238, 391] width 23 height 19
checkbox input "true"
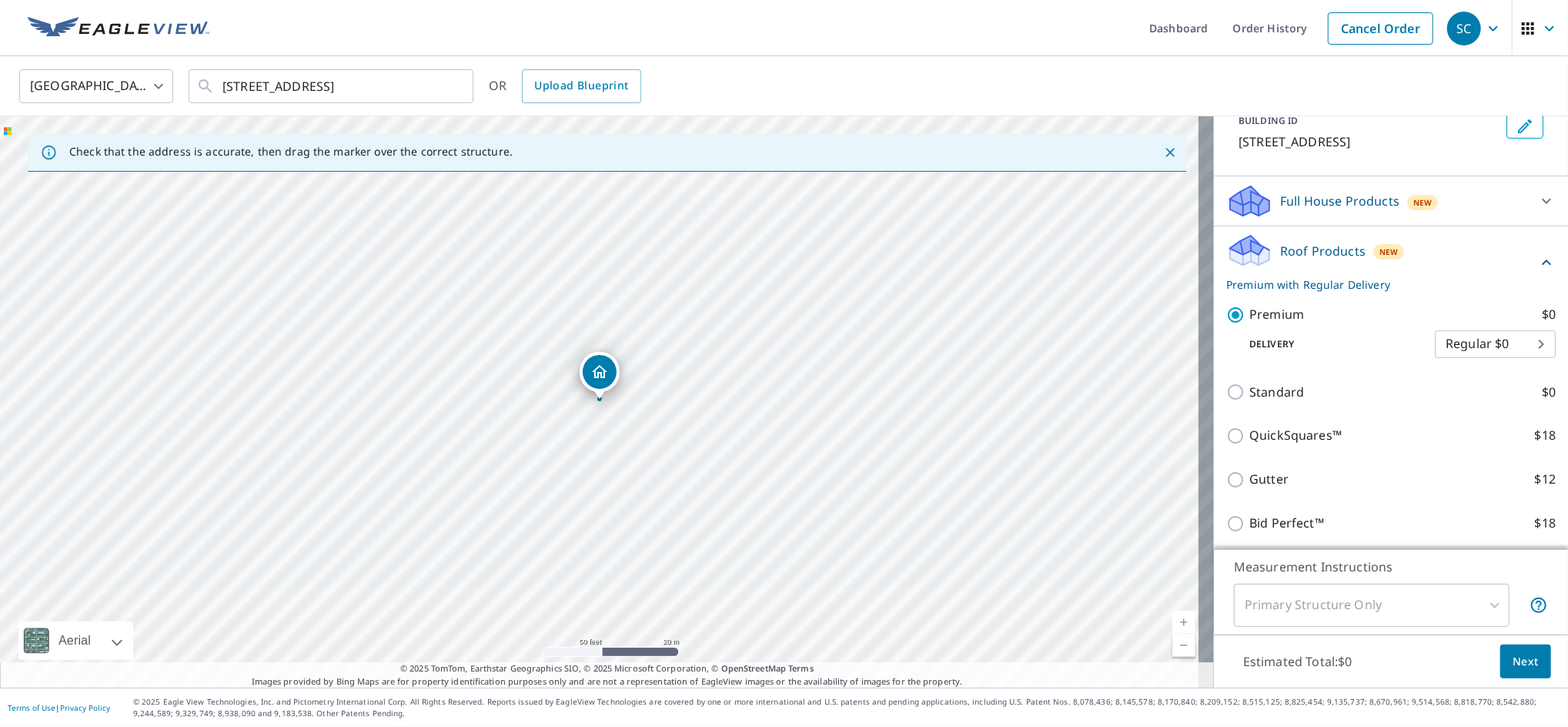
scroll to position [221, 0]
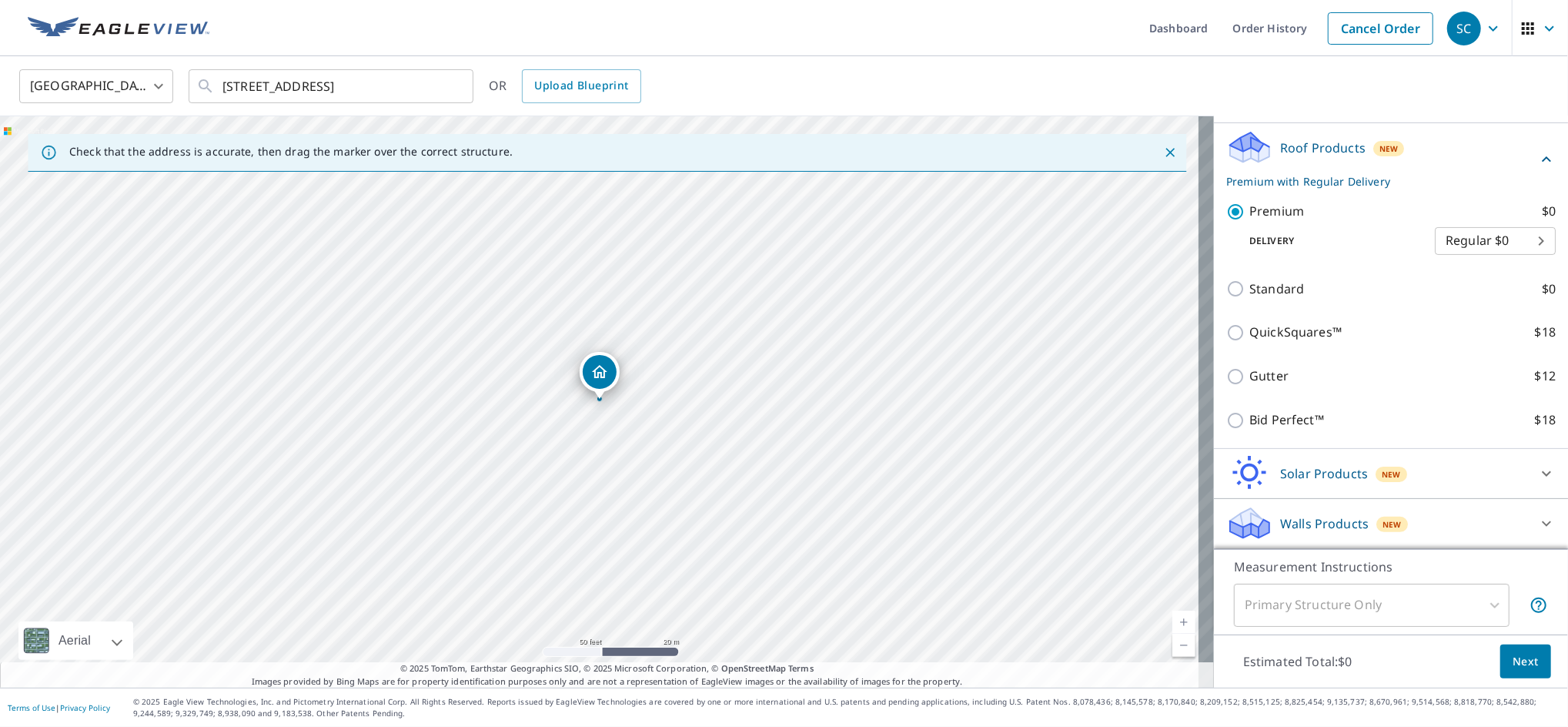
click at [1479, 614] on div "Primary Structure Only" at bounding box center [1371, 605] width 275 height 43
click at [1479, 604] on div "Primary Structure Only" at bounding box center [1371, 605] width 275 height 43
click at [1515, 663] on span "Next" at bounding box center [1526, 661] width 26 height 19
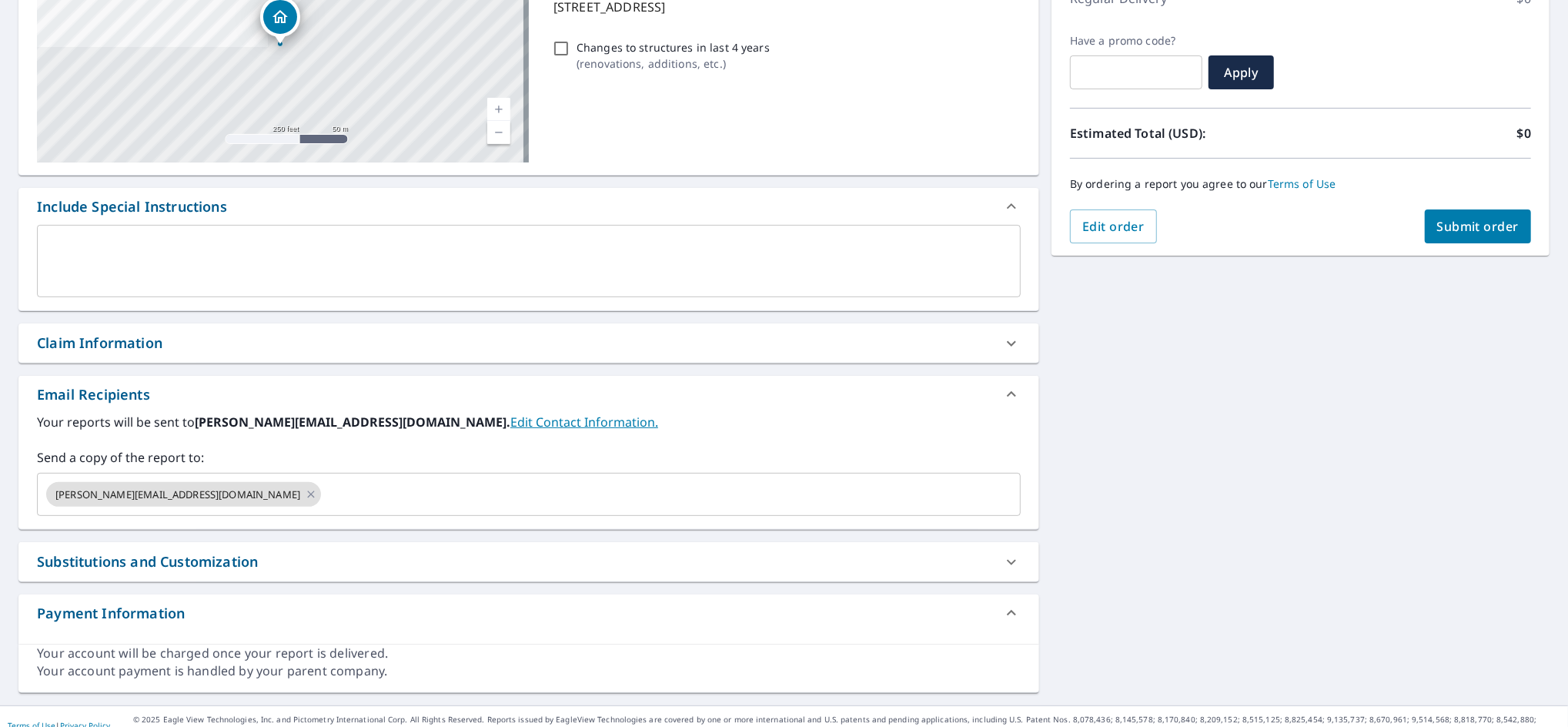
scroll to position [253, 0]
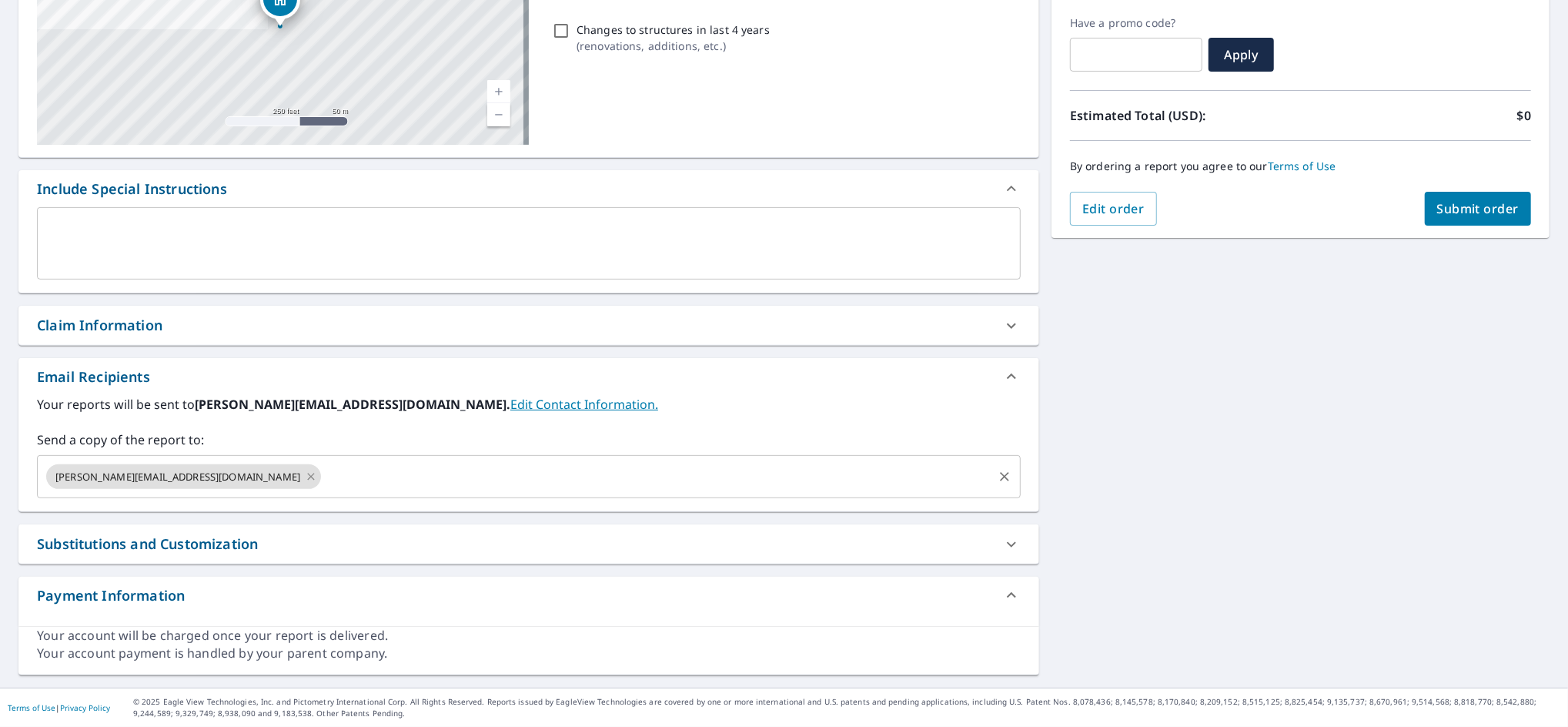
click at [307, 478] on icon at bounding box center [310, 476] width 7 height 7
checkbox input "true"
click at [174, 478] on input "text" at bounding box center [517, 477] width 946 height 29
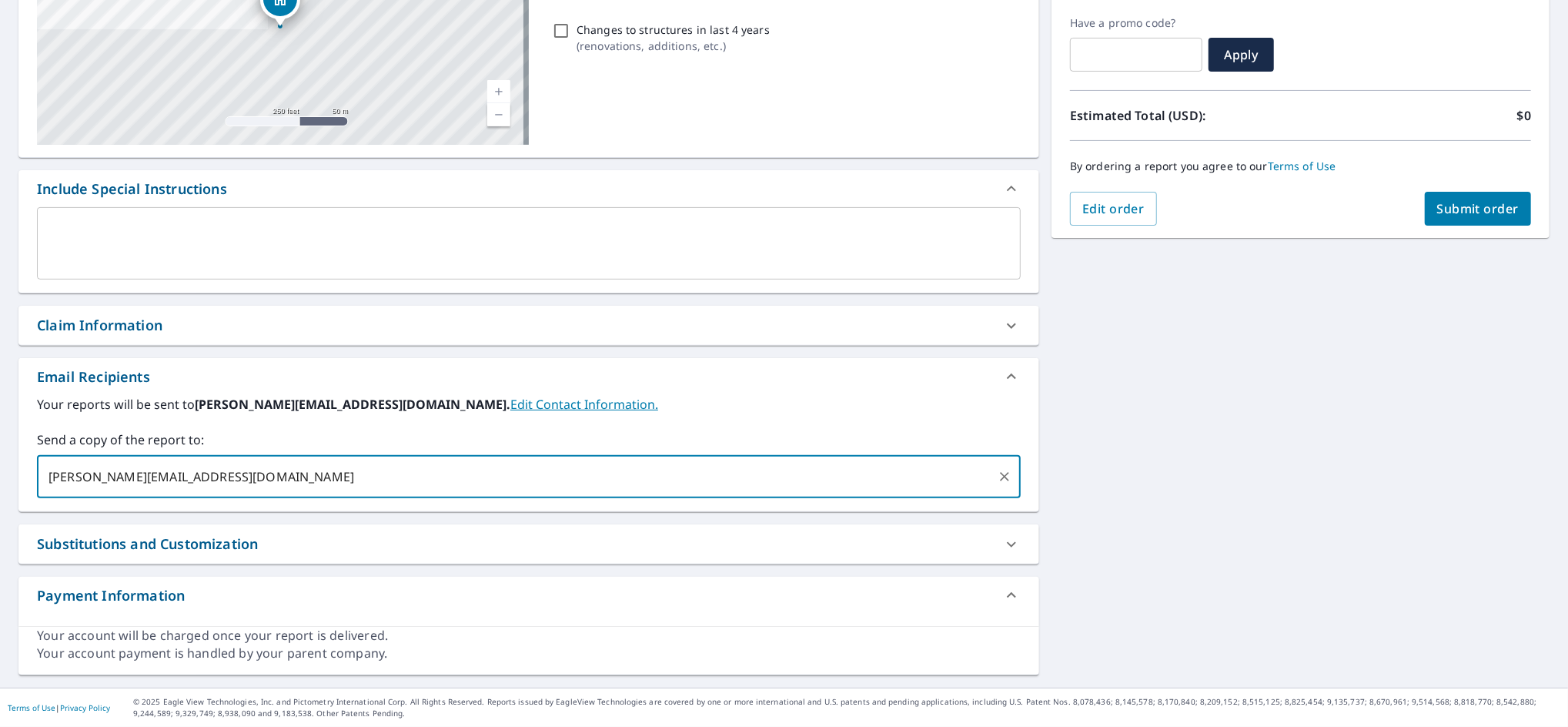
type input "aaron@patriotroofing.biz"
click at [1446, 216] on button "Submit order" at bounding box center [1478, 208] width 107 height 34
checkbox input "true"
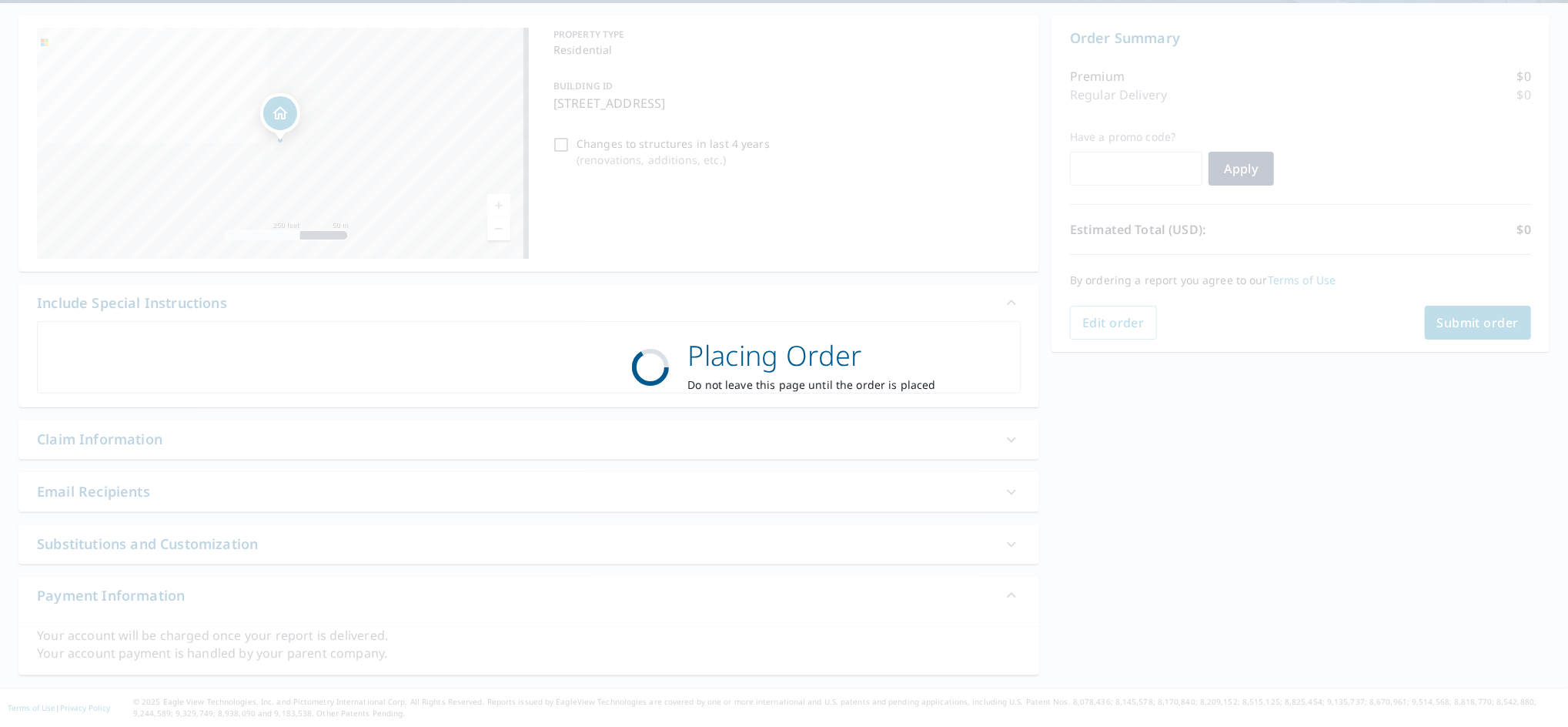
scroll to position [140, 0]
